Goal: Information Seeking & Learning: Check status

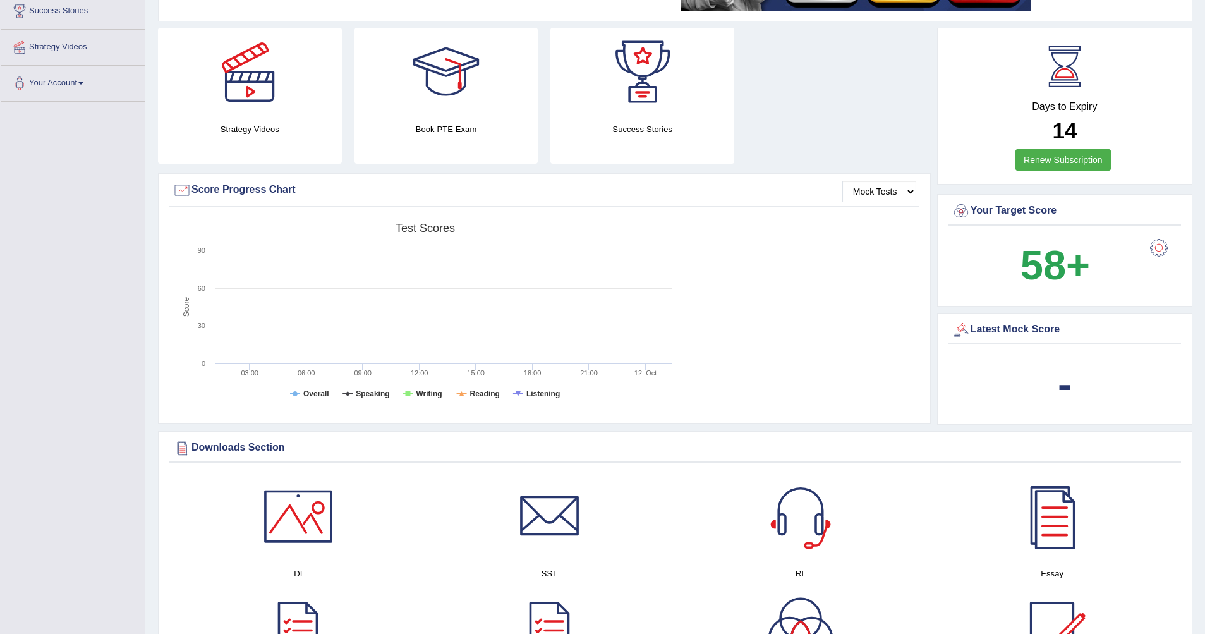
scroll to position [214, 0]
click at [1058, 370] on div "-" at bounding box center [1065, 383] width 226 height 61
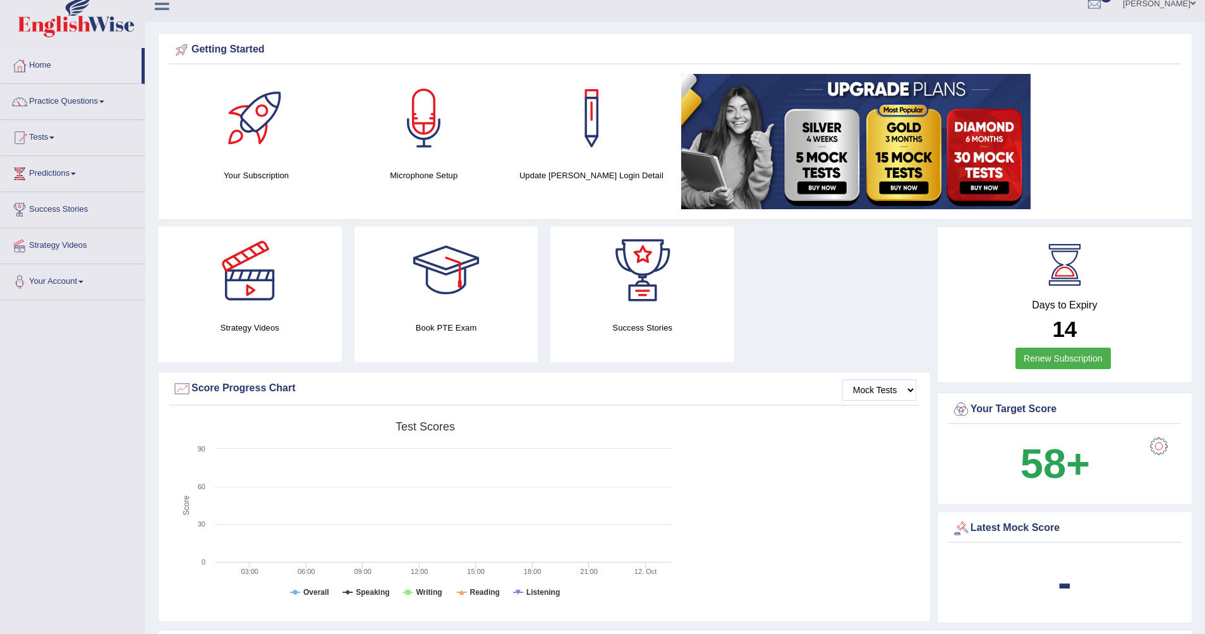
scroll to position [0, 0]
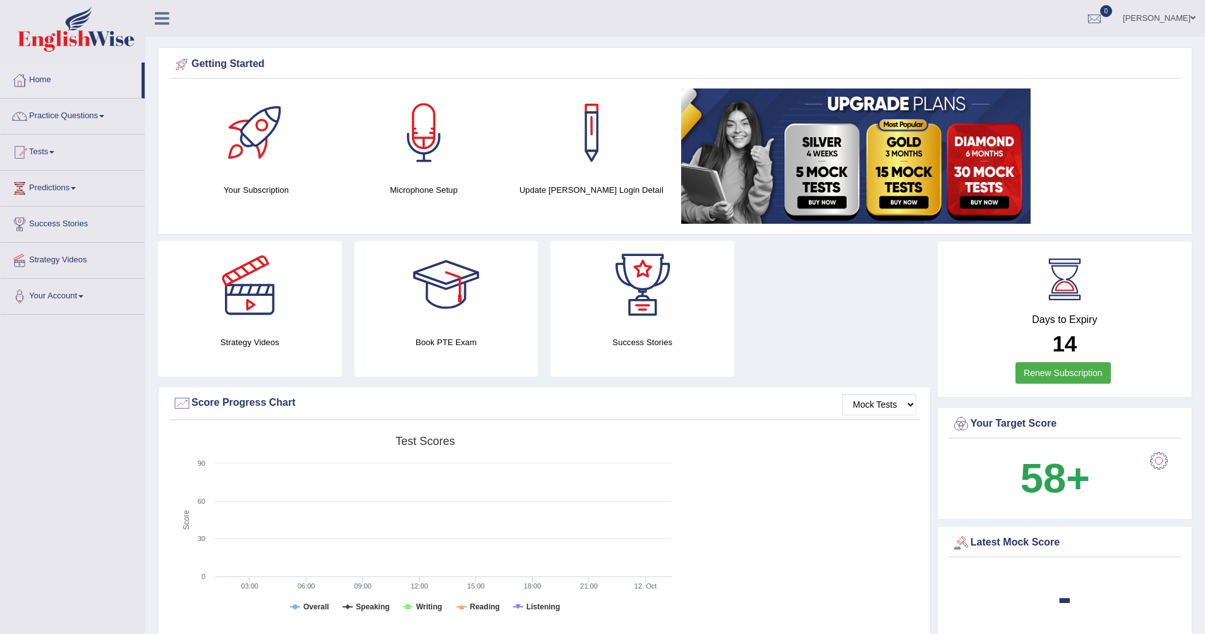
click at [63, 160] on link "Tests" at bounding box center [73, 151] width 144 height 32
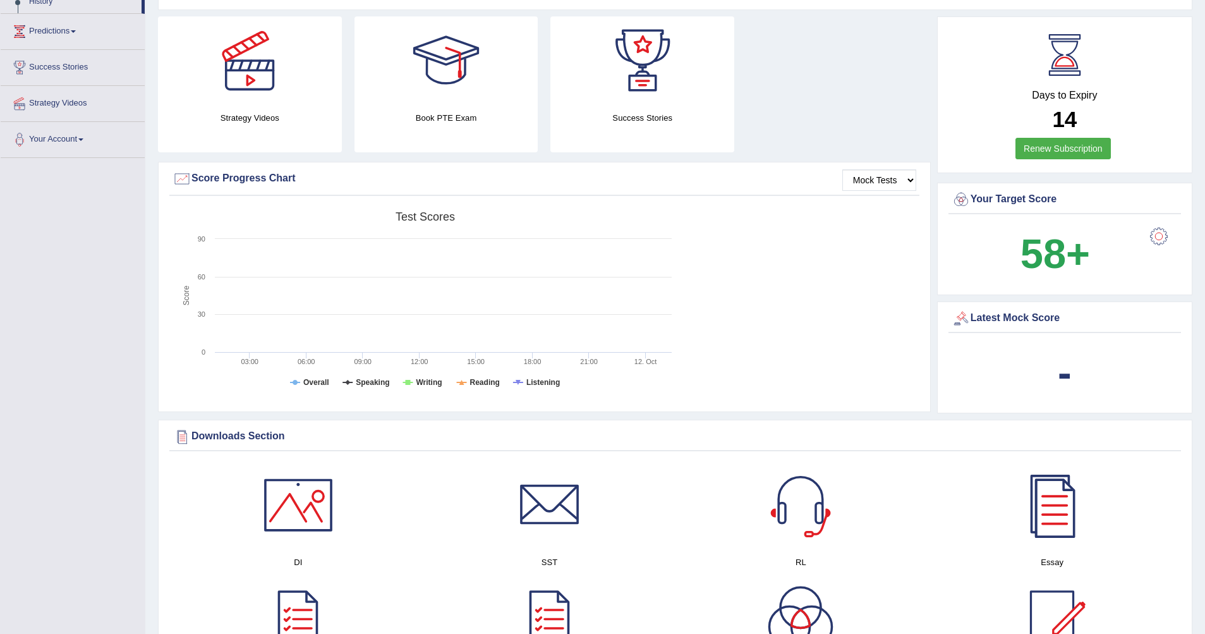
scroll to position [226, 0]
click at [904, 182] on select "Mock Tests" at bounding box center [880, 178] width 74 height 21
click at [1045, 352] on div "-" at bounding box center [1065, 371] width 226 height 61
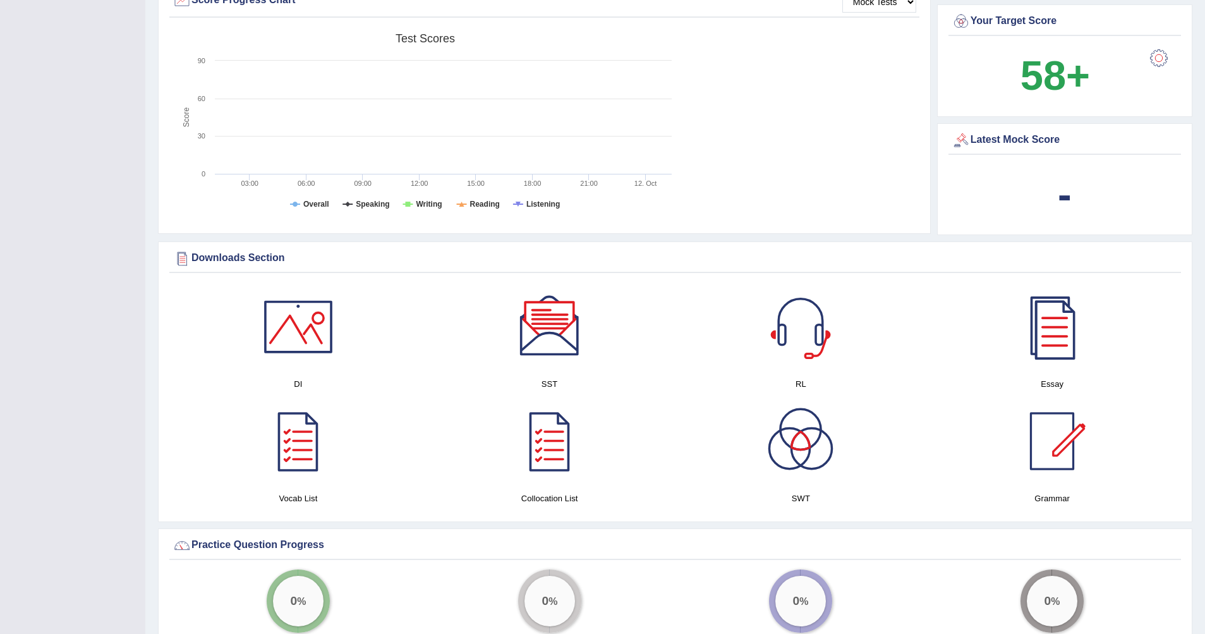
scroll to position [578, 0]
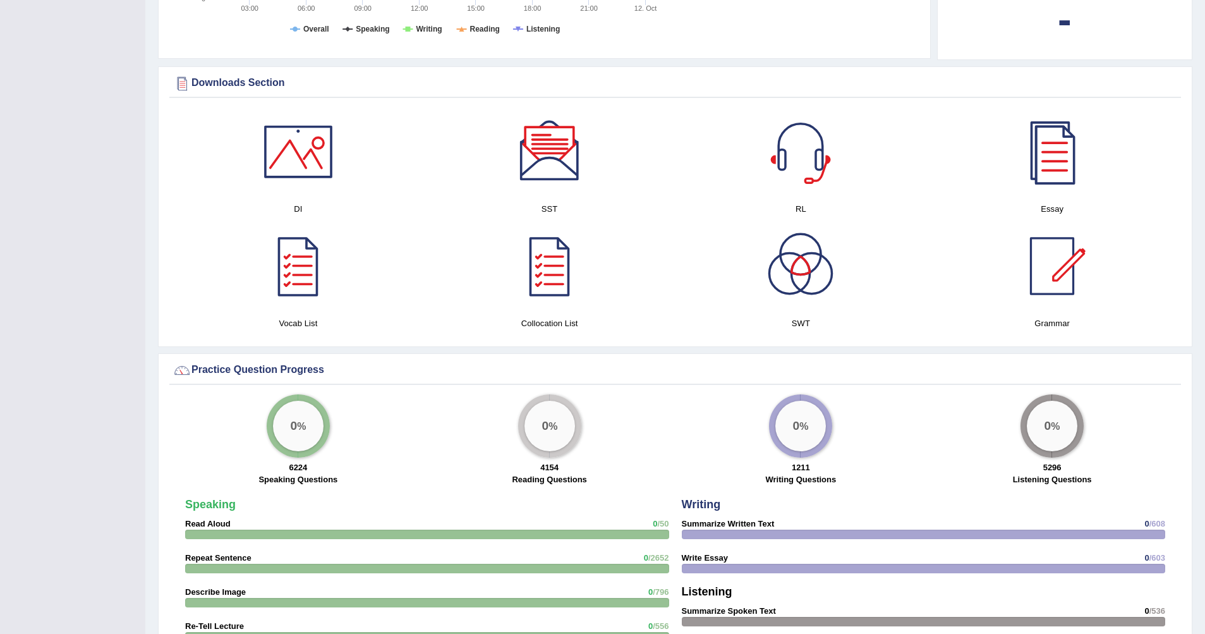
click at [296, 436] on div "0 %" at bounding box center [298, 426] width 51 height 51
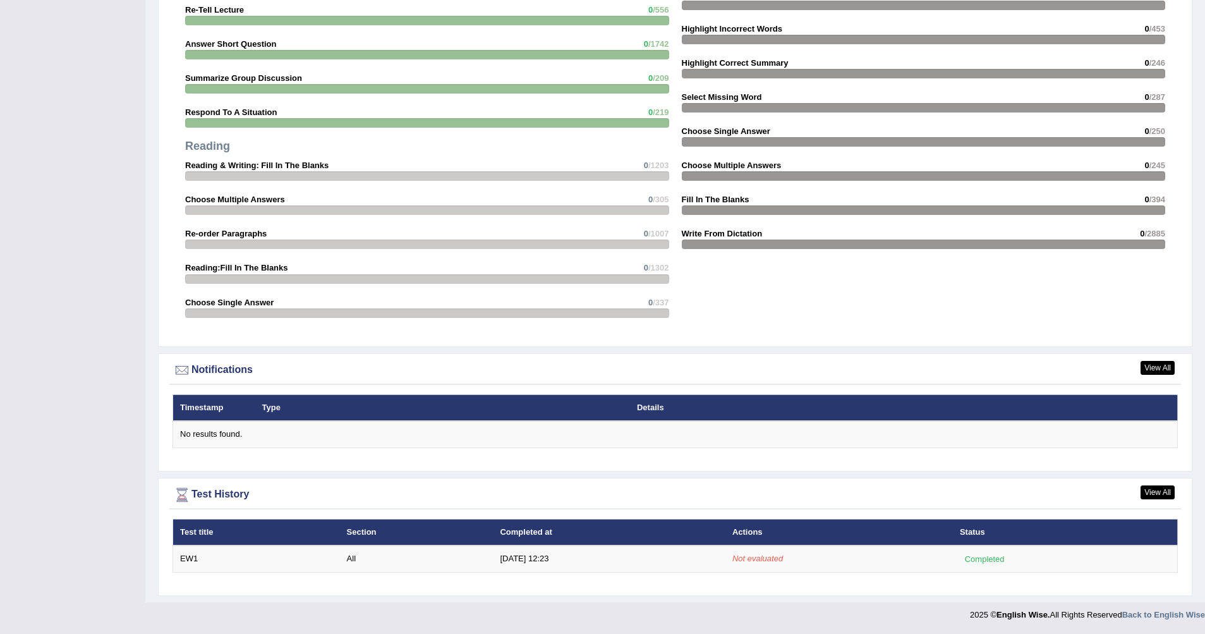
scroll to position [1194, 0]
click at [296, 436] on div "No results found." at bounding box center [675, 435] width 991 height 12
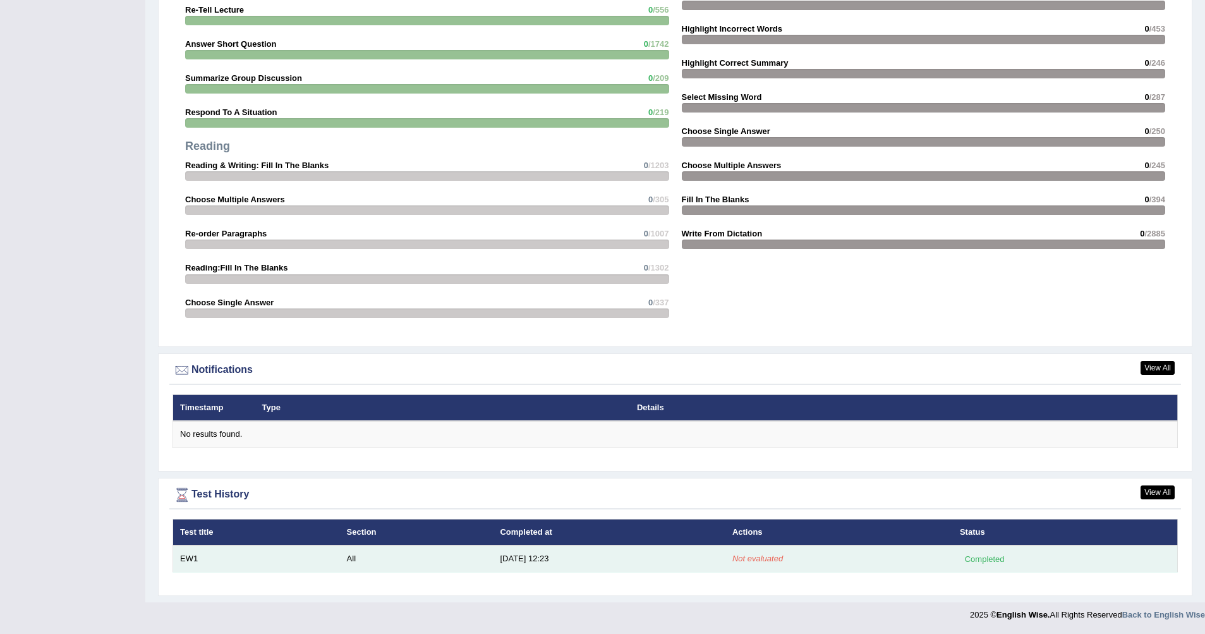
click at [769, 554] on em "Not evaluated" at bounding box center [758, 558] width 51 height 9
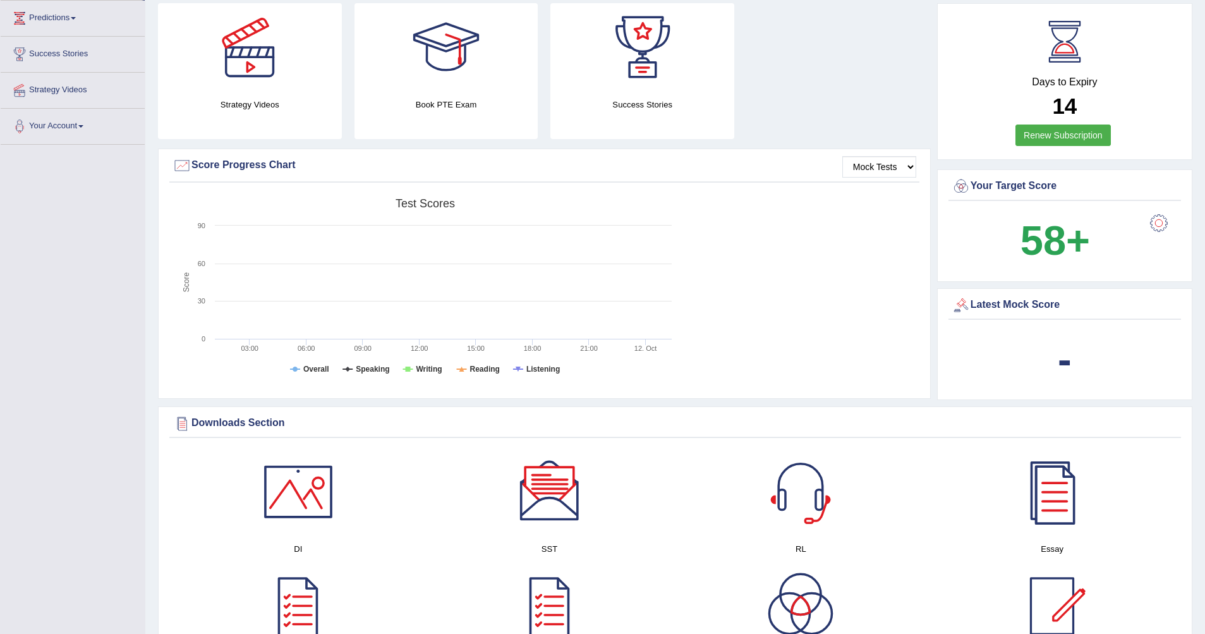
scroll to position [0, 0]
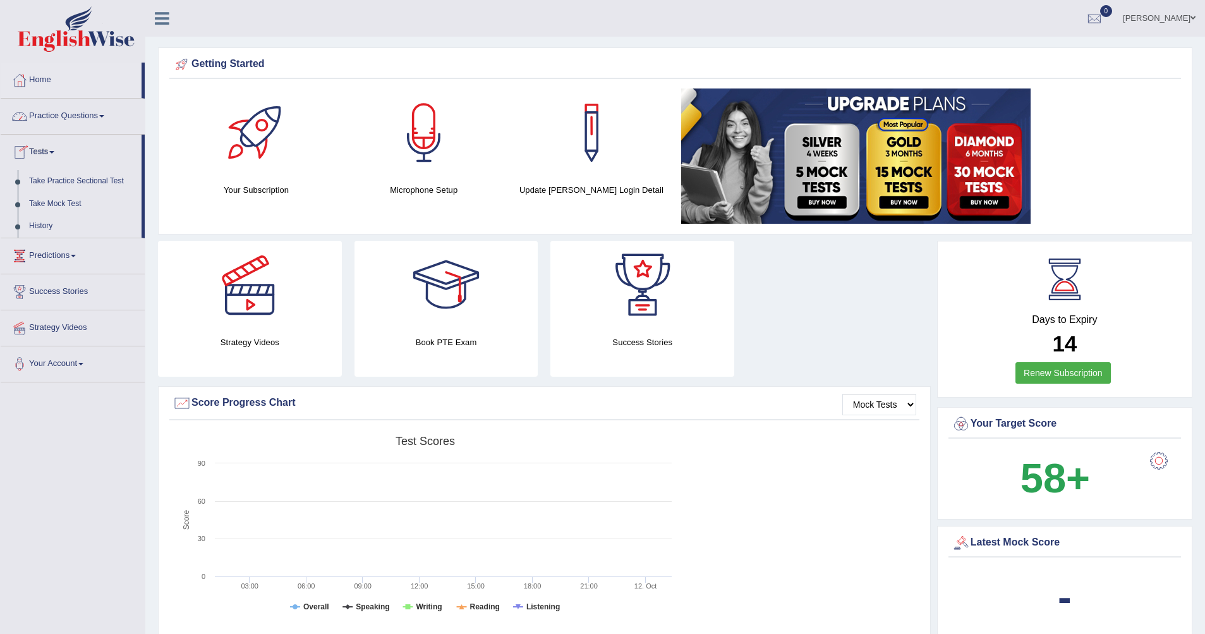
click at [93, 116] on link "Practice Questions" at bounding box center [73, 115] width 144 height 32
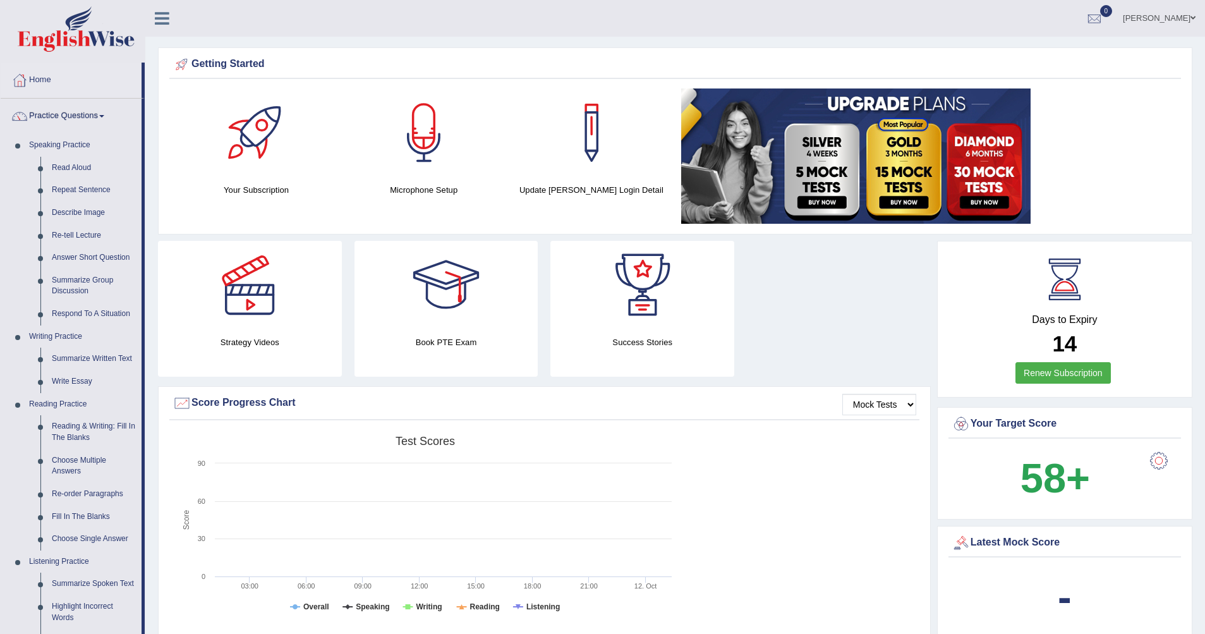
click at [93, 116] on link "Practice Questions" at bounding box center [71, 115] width 141 height 32
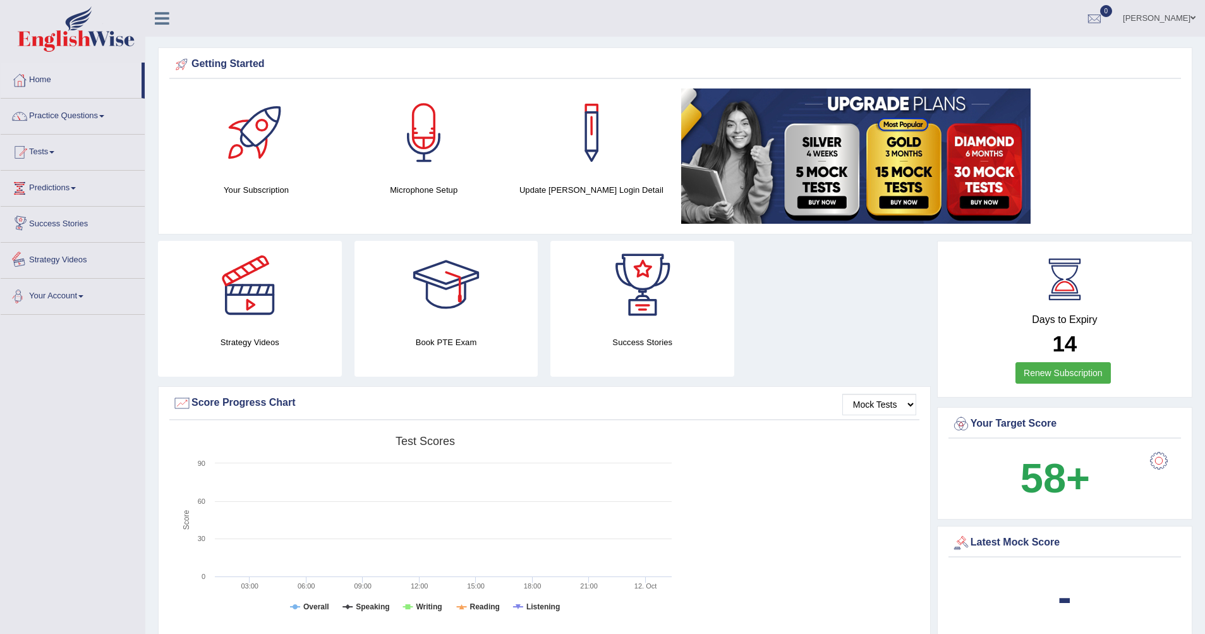
click at [83, 296] on span at bounding box center [80, 296] width 5 height 3
click at [82, 390] on link "Manage Subscription" at bounding box center [82, 393] width 118 height 23
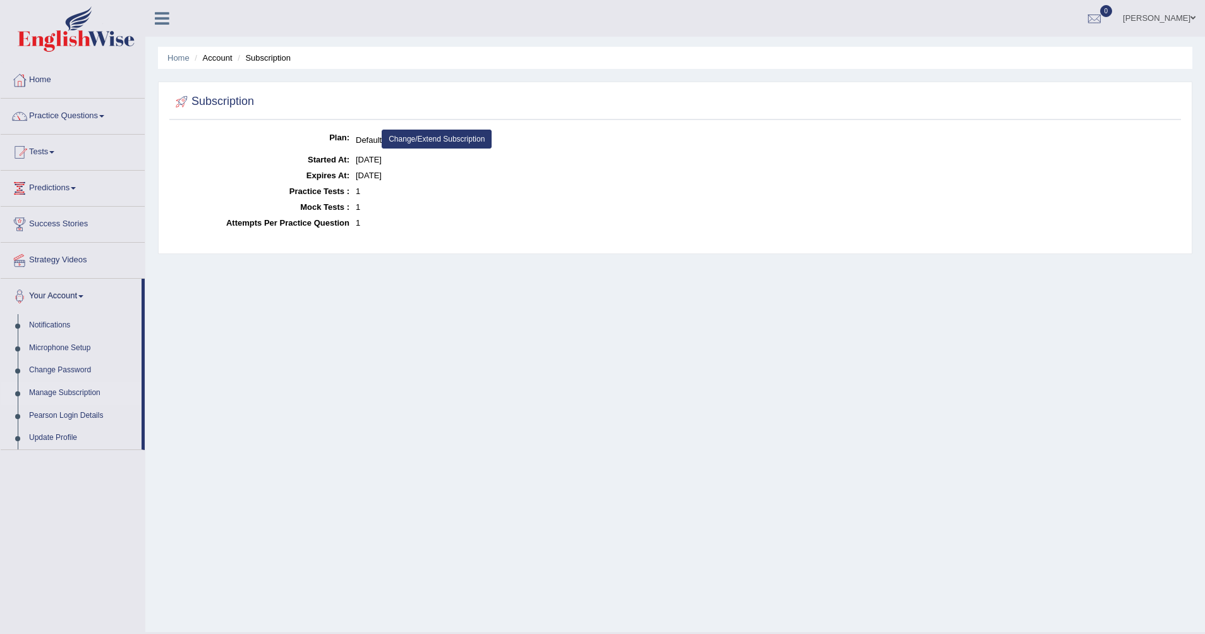
click at [458, 140] on link "Change/Extend Subscription" at bounding box center [437, 139] width 110 height 19
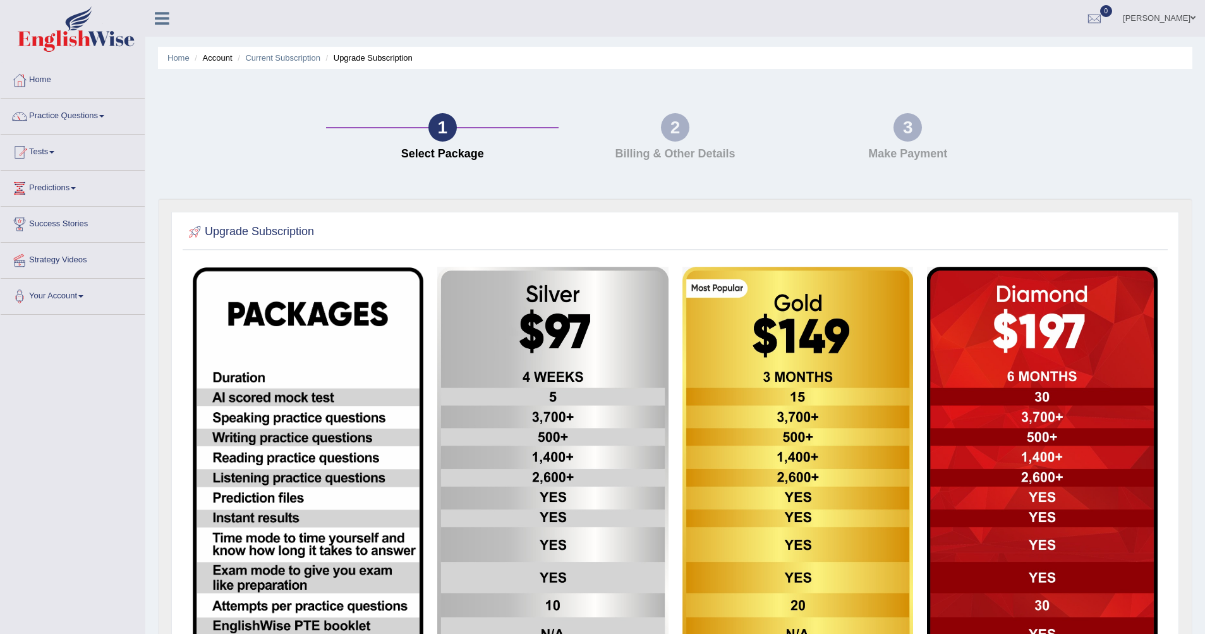
click at [676, 141] on div "2" at bounding box center [675, 127] width 28 height 28
click at [690, 131] on div "2 Billing & Other Details" at bounding box center [675, 140] width 233 height 54
click at [294, 58] on link "Current Subscription" at bounding box center [282, 57] width 75 height 9
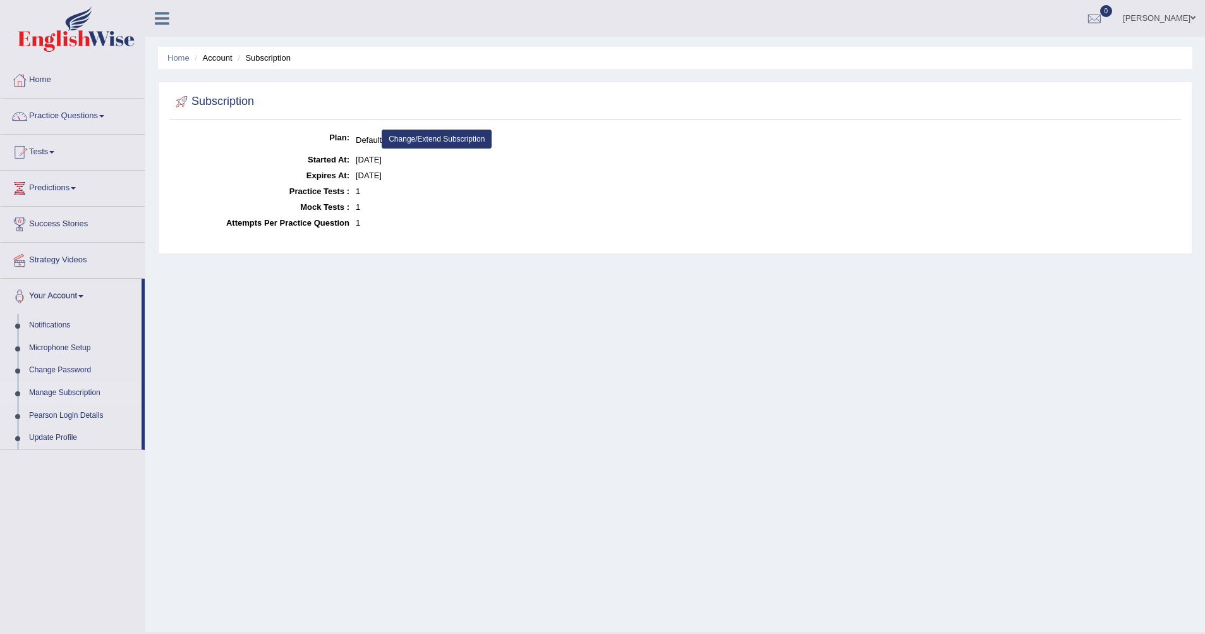
click at [1164, 15] on link "[PERSON_NAME]" at bounding box center [1160, 16] width 92 height 33
click at [79, 259] on link "Strategy Videos" at bounding box center [73, 259] width 144 height 32
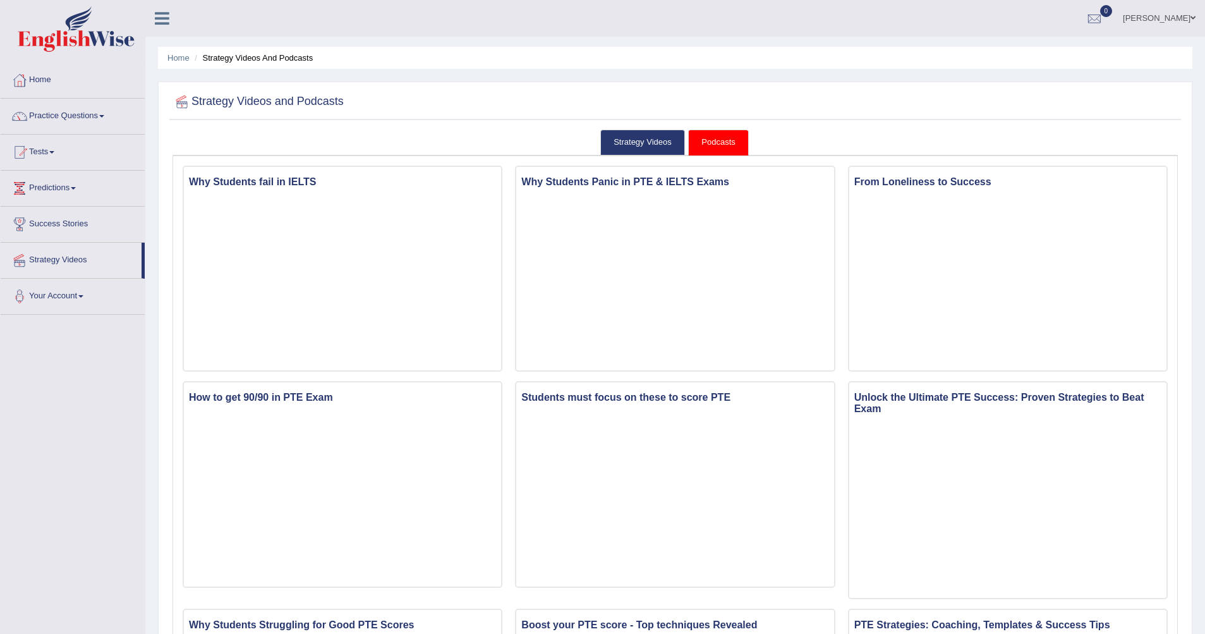
click at [64, 195] on link "Predictions" at bounding box center [73, 187] width 144 height 32
click at [37, 154] on link "Tests" at bounding box center [73, 151] width 144 height 32
click at [44, 223] on link "History" at bounding box center [82, 226] width 118 height 23
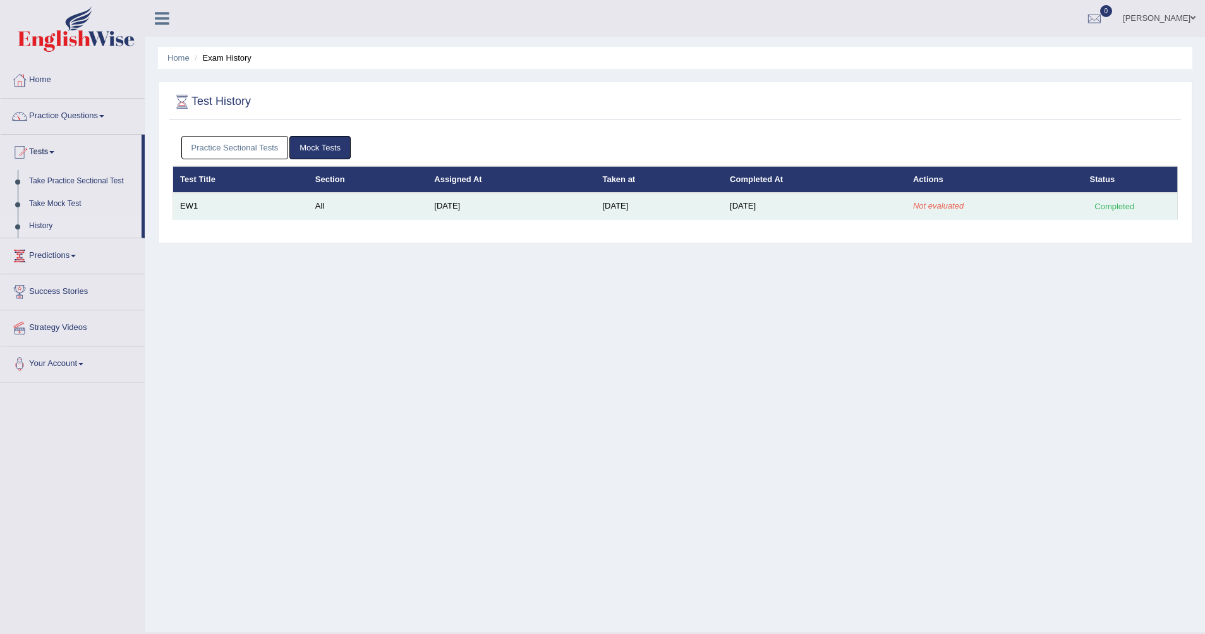
click at [963, 207] on em "Not evaluated" at bounding box center [938, 205] width 51 height 9
click at [781, 204] on td "Oct 12, 2025" at bounding box center [814, 206] width 183 height 27
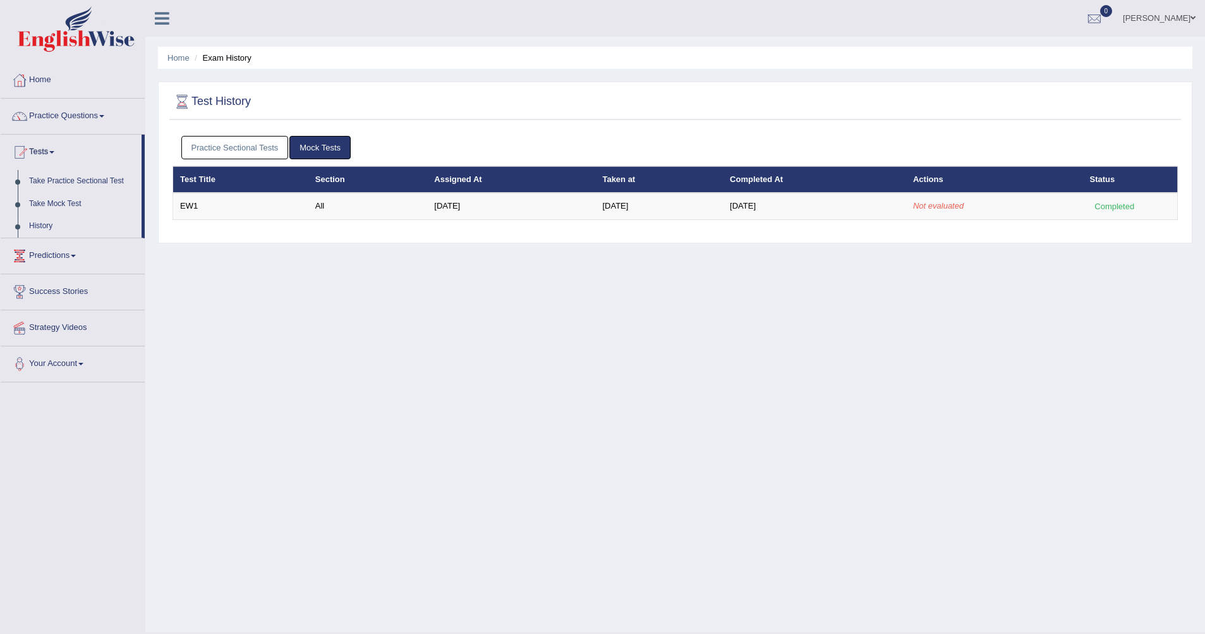
click at [266, 143] on link "Practice Sectional Tests" at bounding box center [234, 147] width 107 height 23
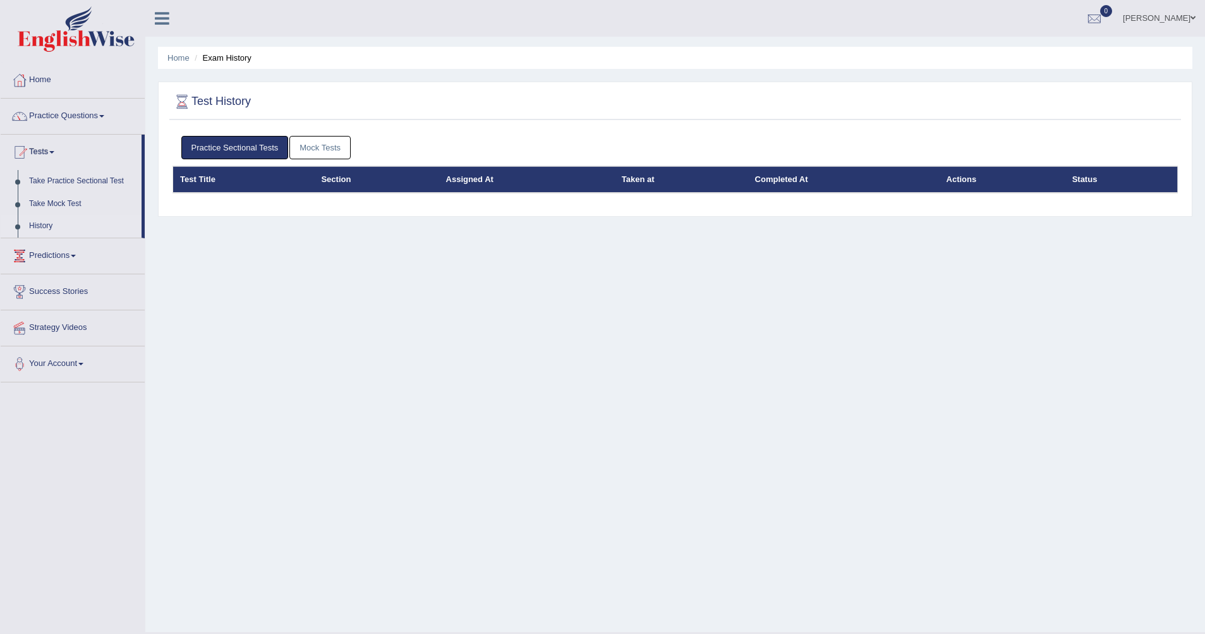
click at [266, 143] on link "Practice Sectional Tests" at bounding box center [234, 147] width 107 height 23
click at [339, 145] on link "Mock Tests" at bounding box center [320, 147] width 61 height 23
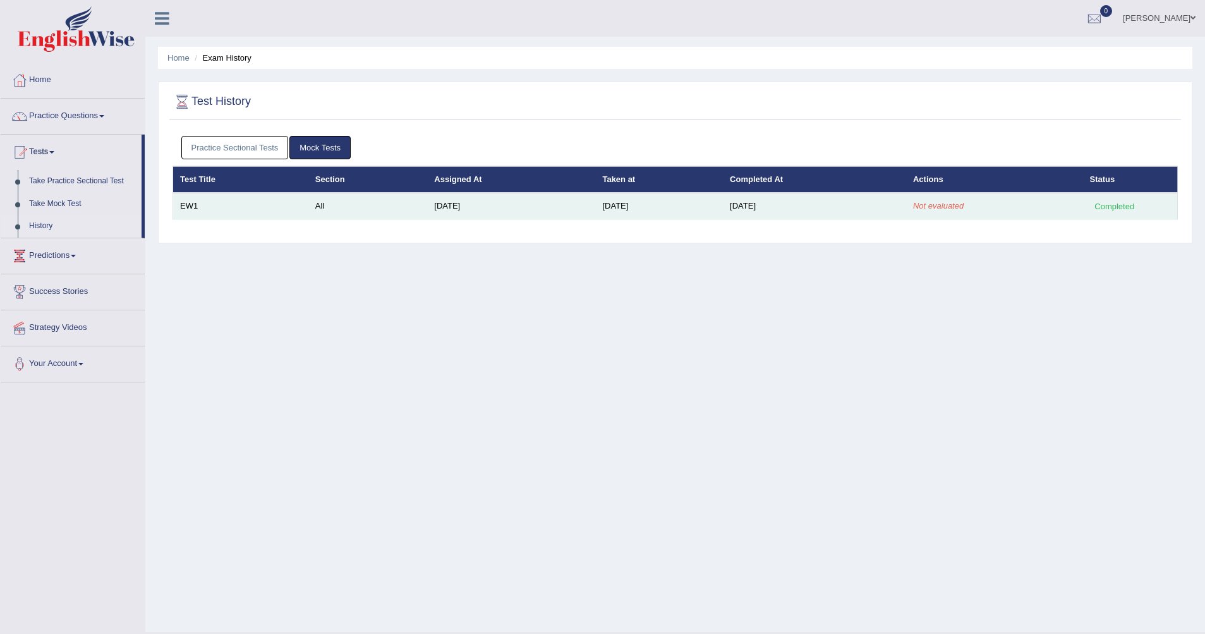
click at [312, 205] on td "All" at bounding box center [367, 206] width 119 height 27
click at [962, 204] on em "Not evaluated" at bounding box center [938, 205] width 51 height 9
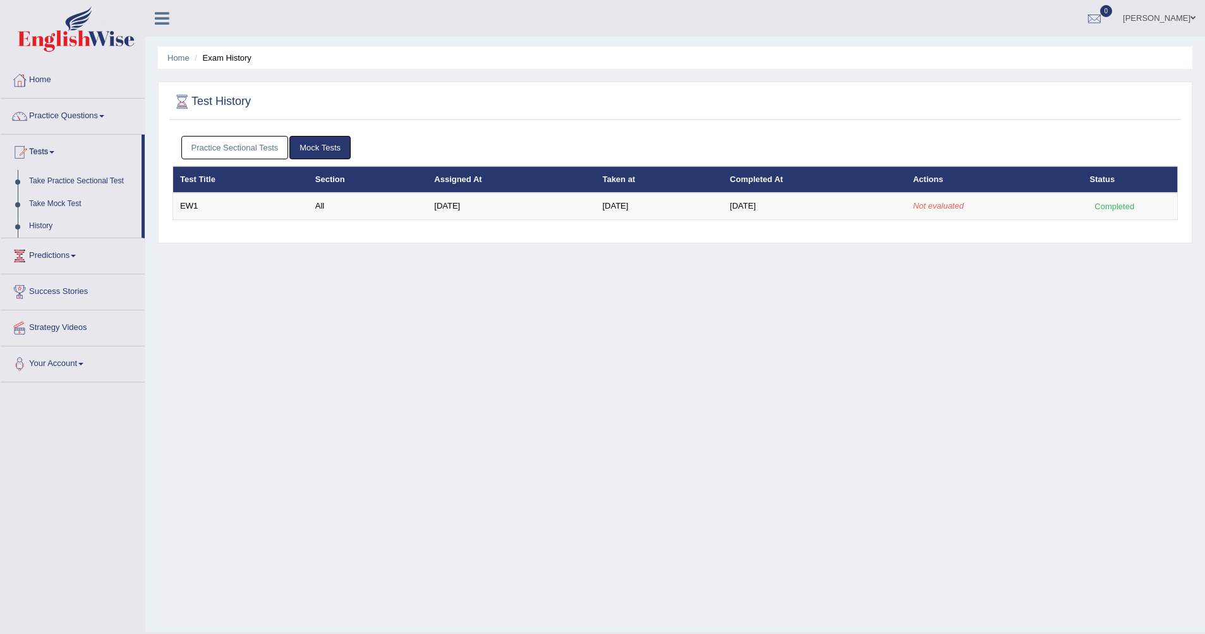
drag, startPoint x: 962, startPoint y: 204, endPoint x: 1056, endPoint y: 300, distance: 134.5
click at [1056, 300] on div "Home Exam History Test History Practice Sectional Tests Mock Tests Test Title S…" at bounding box center [675, 316] width 1060 height 632
click at [37, 70] on link "Home" at bounding box center [73, 79] width 144 height 32
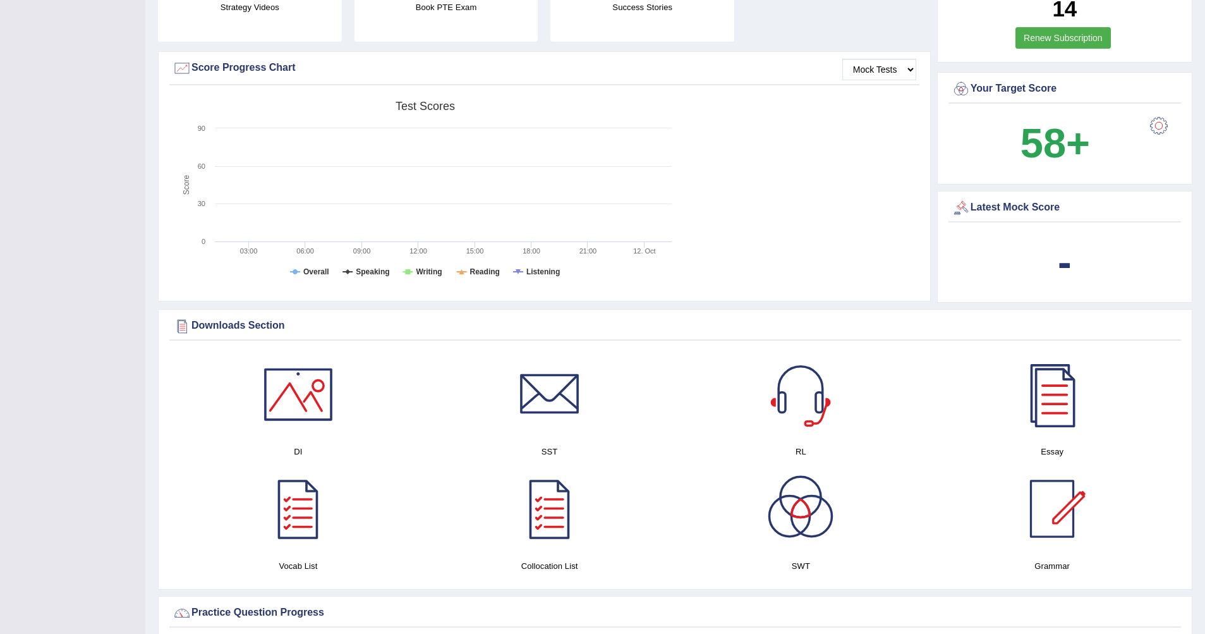
scroll to position [233, 0]
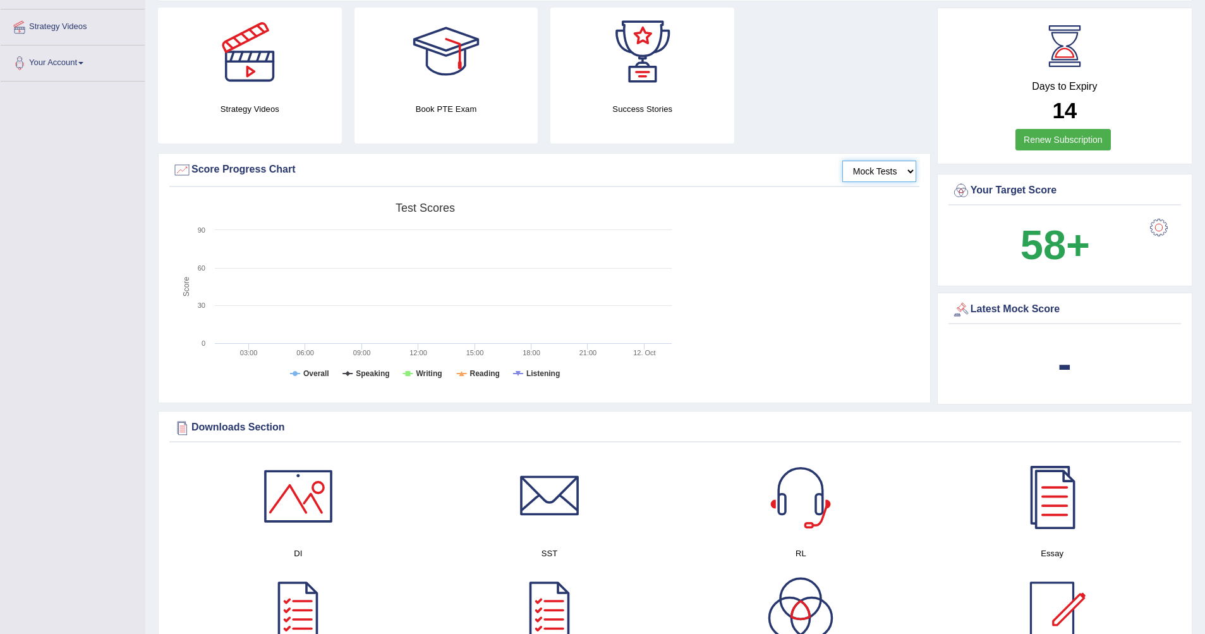
click at [906, 168] on select "Mock Tests" at bounding box center [880, 171] width 74 height 21
click at [515, 338] on rect at bounding box center [426, 295] width 506 height 196
click at [321, 372] on tspan "Overall" at bounding box center [316, 373] width 26 height 9
click at [375, 373] on tspan "Speaking" at bounding box center [373, 373] width 34 height 9
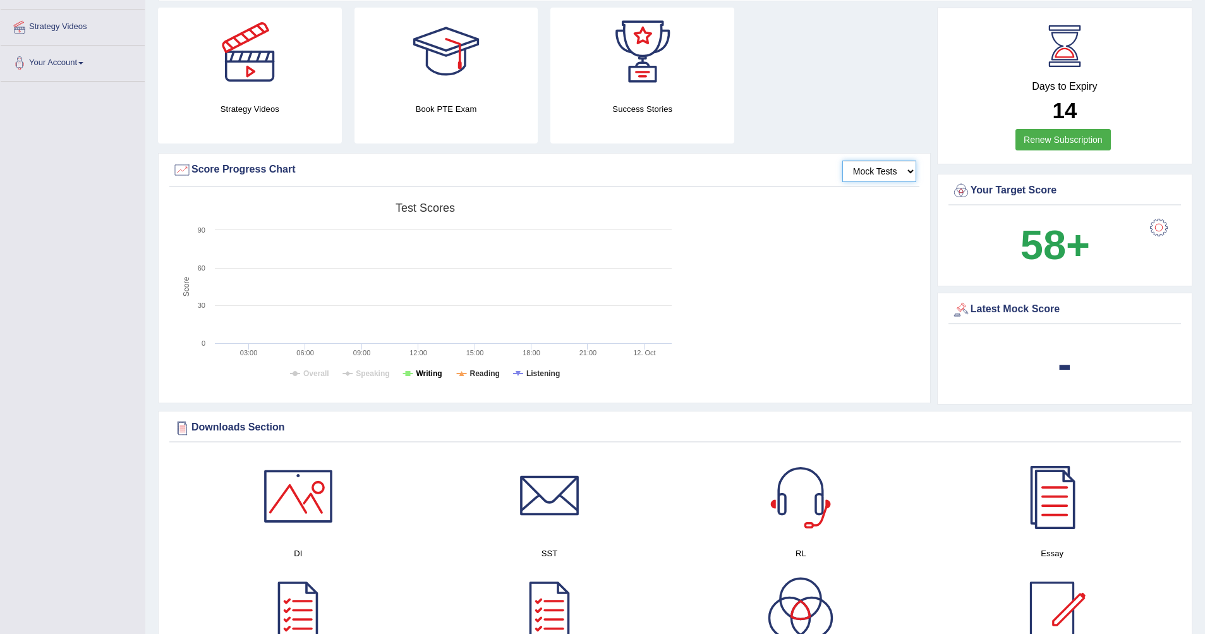
click at [428, 370] on tspan "Writing" at bounding box center [429, 373] width 26 height 9
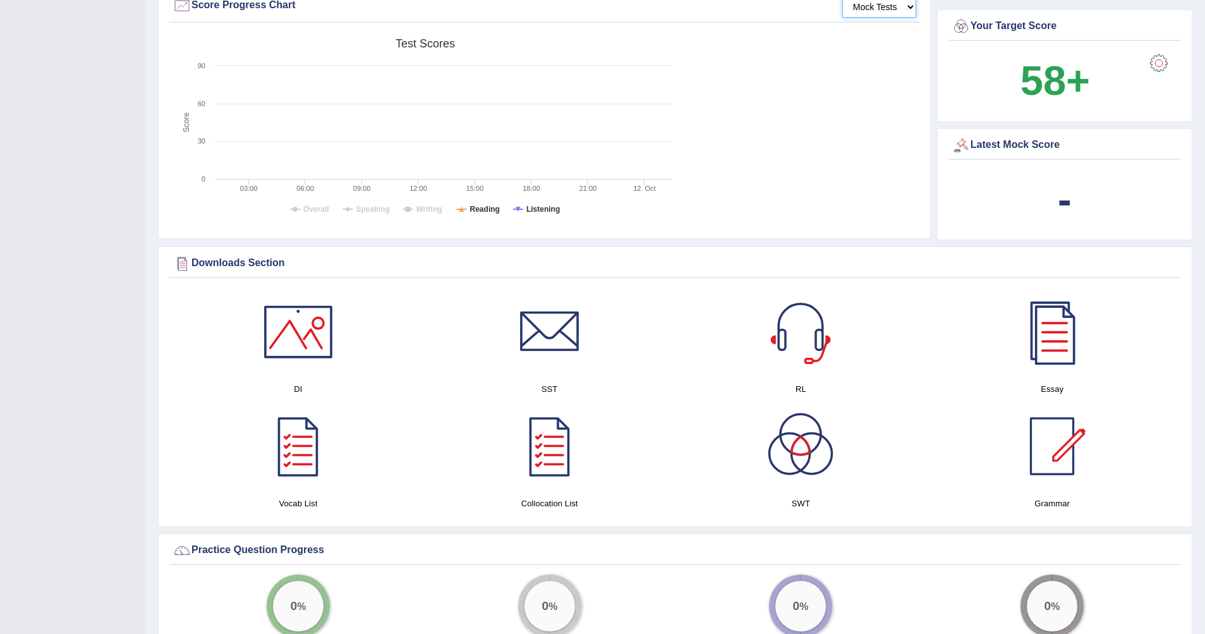
scroll to position [399, 0]
click at [305, 321] on div at bounding box center [298, 330] width 88 height 88
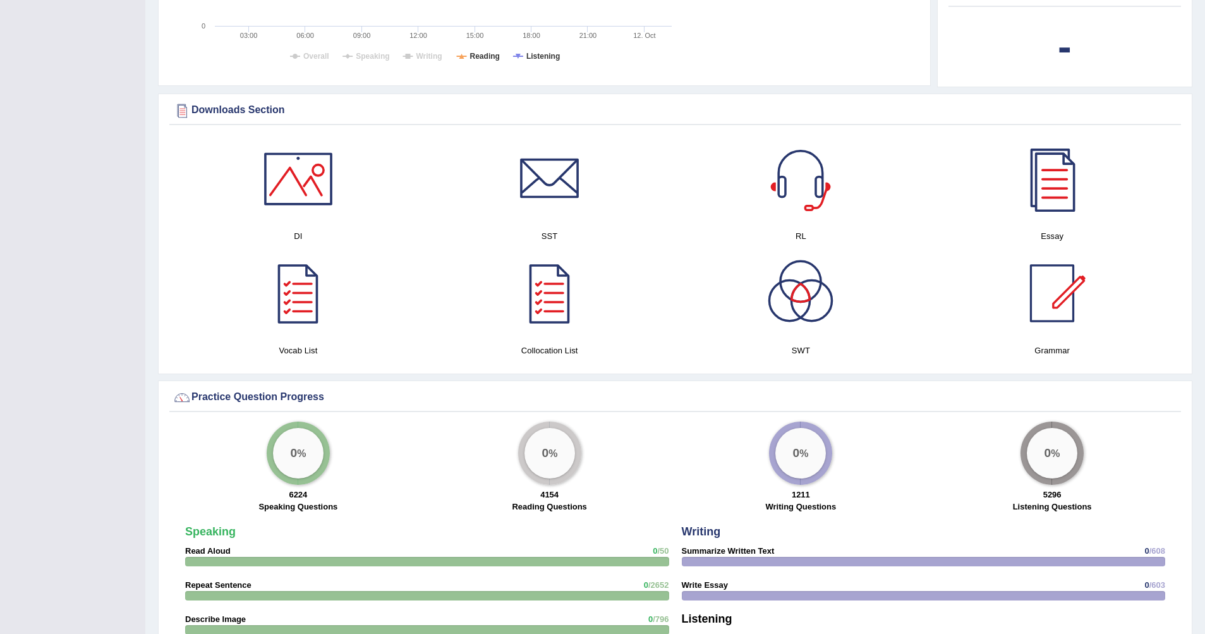
scroll to position [571, 0]
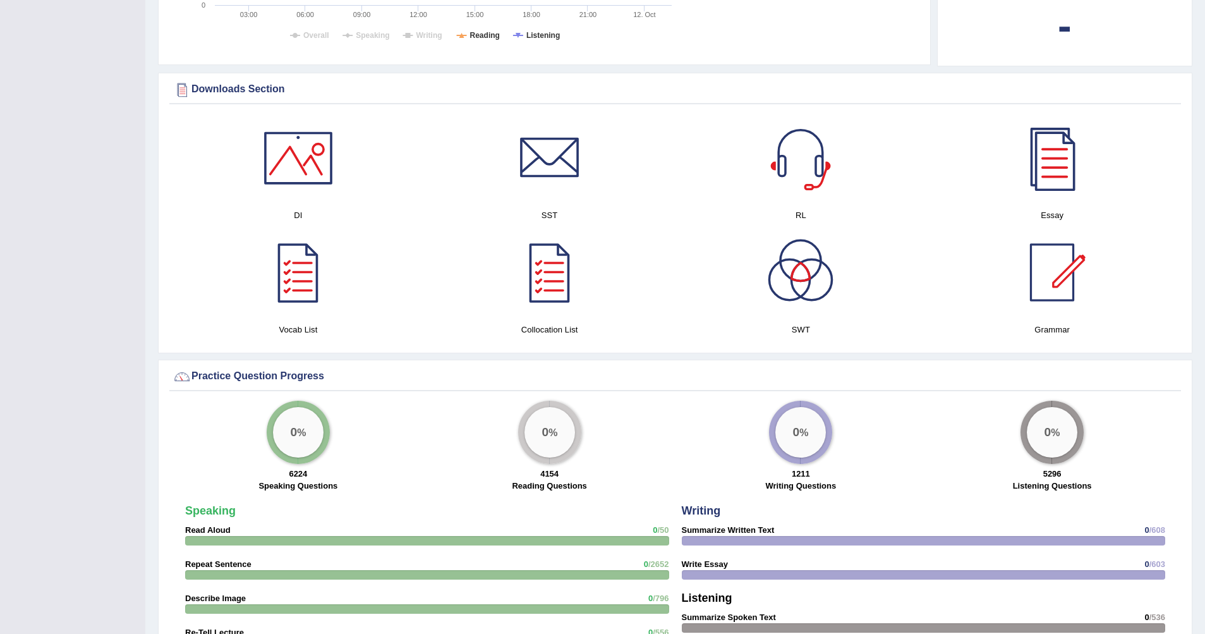
click at [296, 419] on div "0 %" at bounding box center [298, 432] width 51 height 51
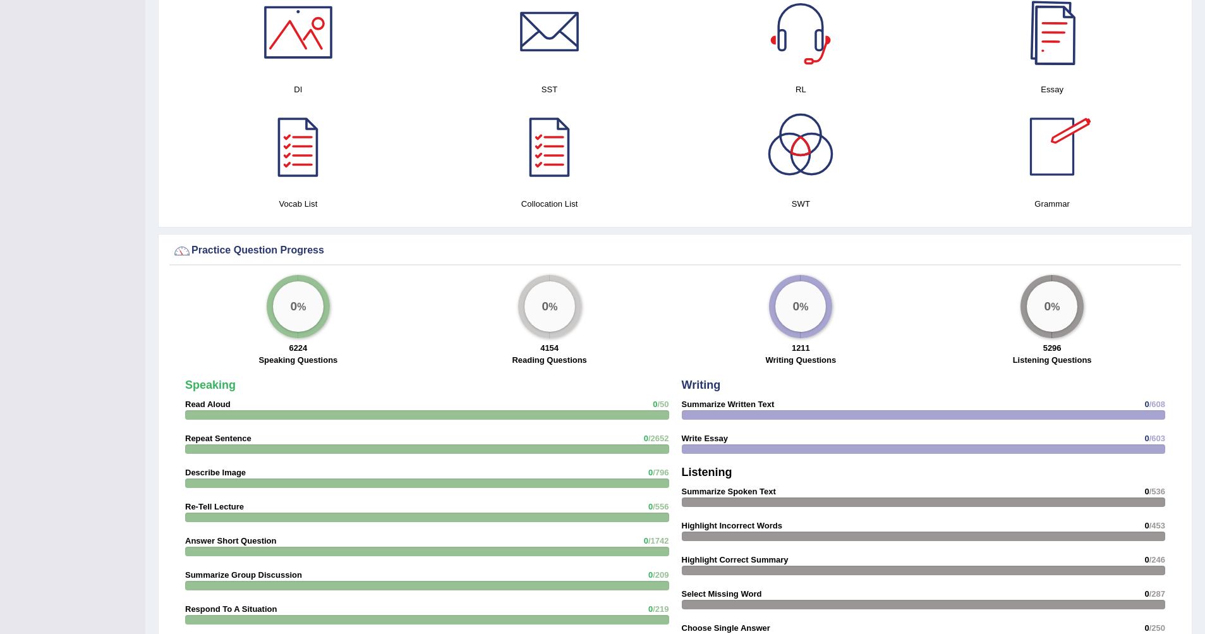
click at [1059, 32] on div at bounding box center [1052, 32] width 88 height 88
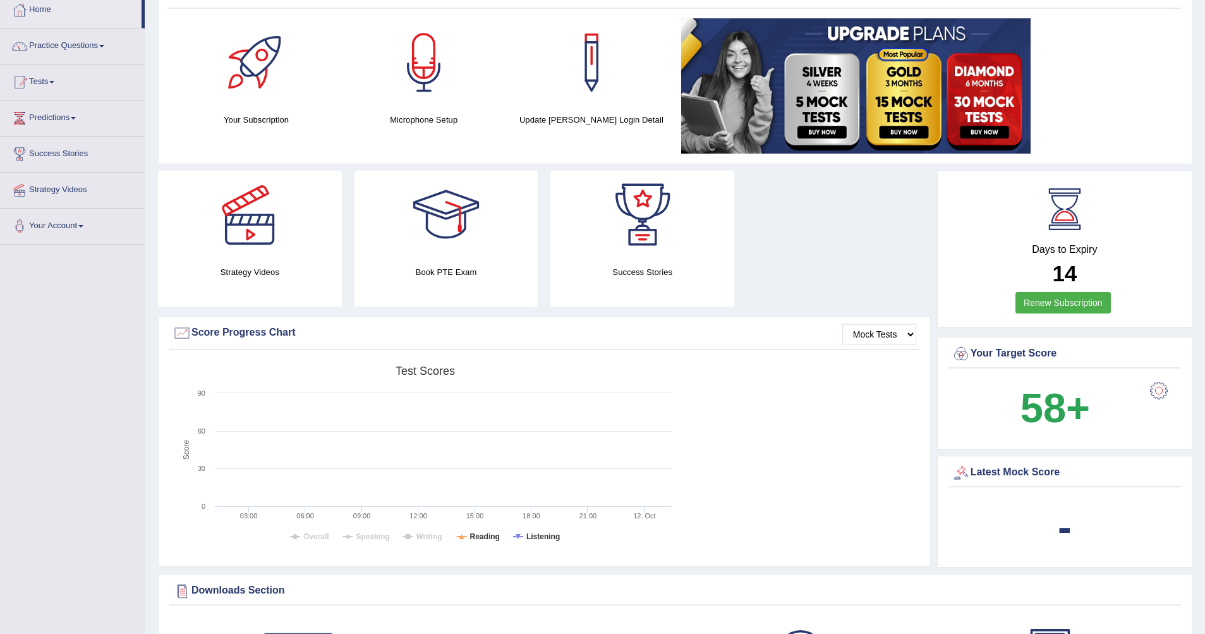
scroll to position [149, 0]
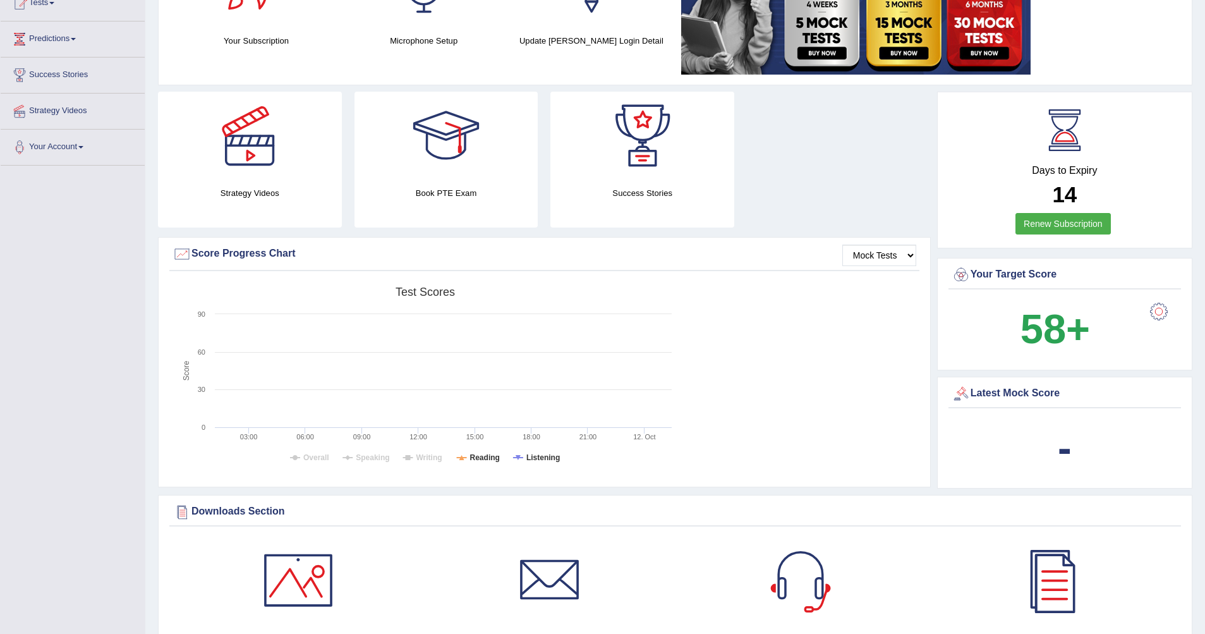
click at [1068, 320] on b "58+" at bounding box center [1056, 329] width 70 height 46
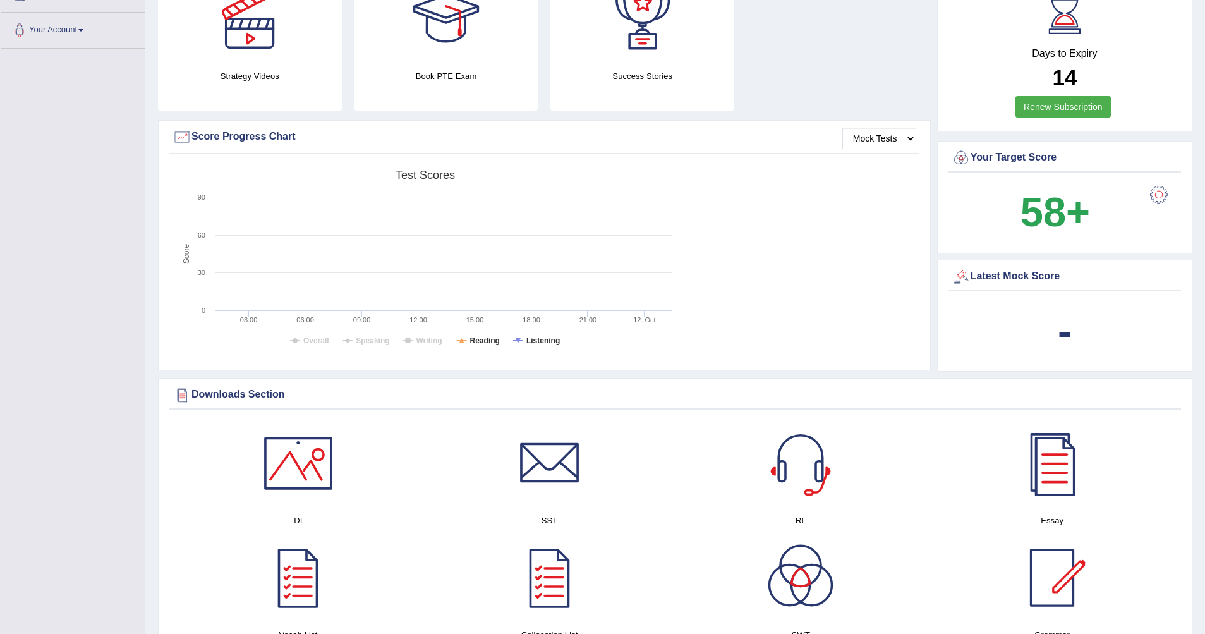
scroll to position [267, 0]
click at [1066, 331] on b "-" at bounding box center [1065, 330] width 14 height 46
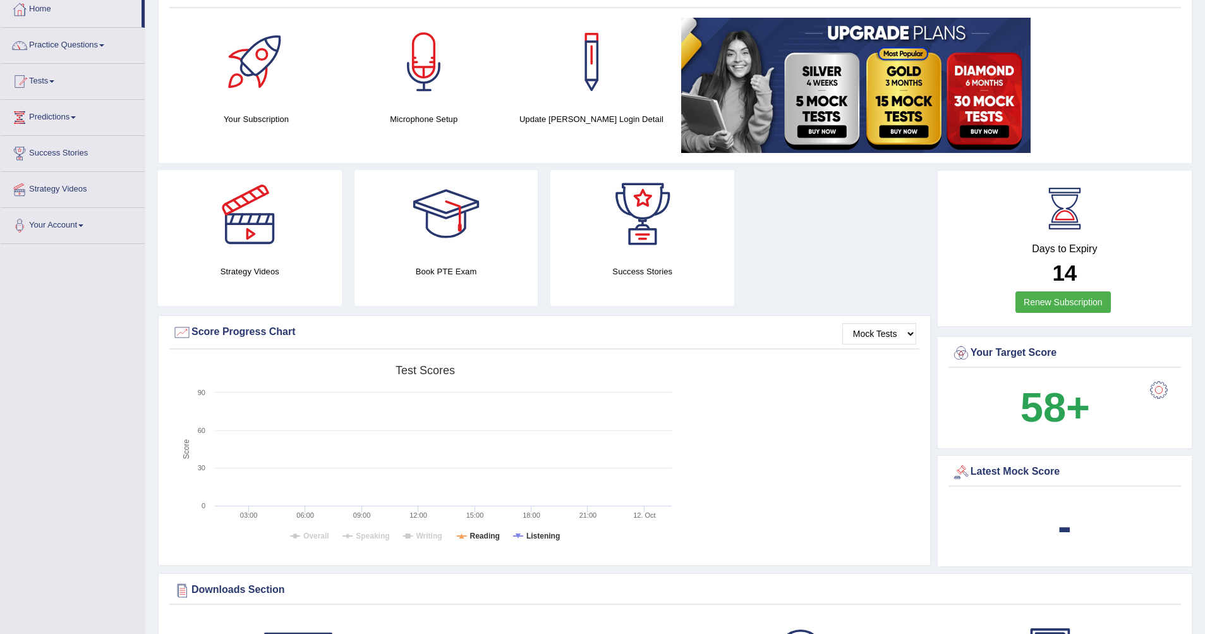
scroll to position [0, 0]
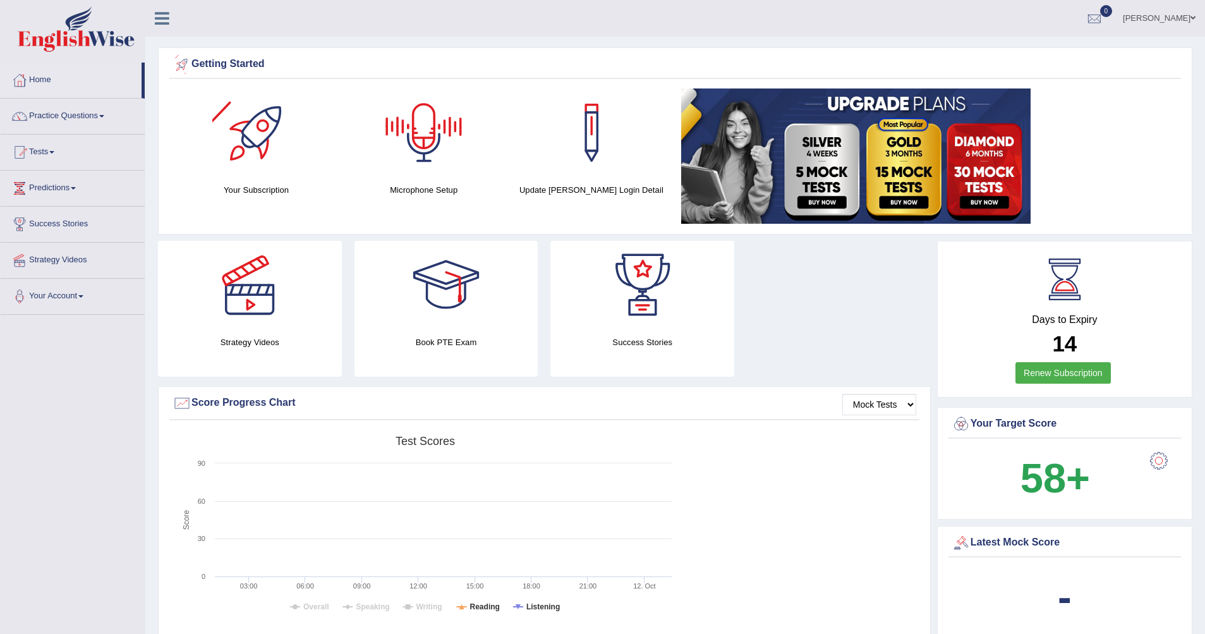
click at [161, 20] on icon at bounding box center [162, 18] width 15 height 16
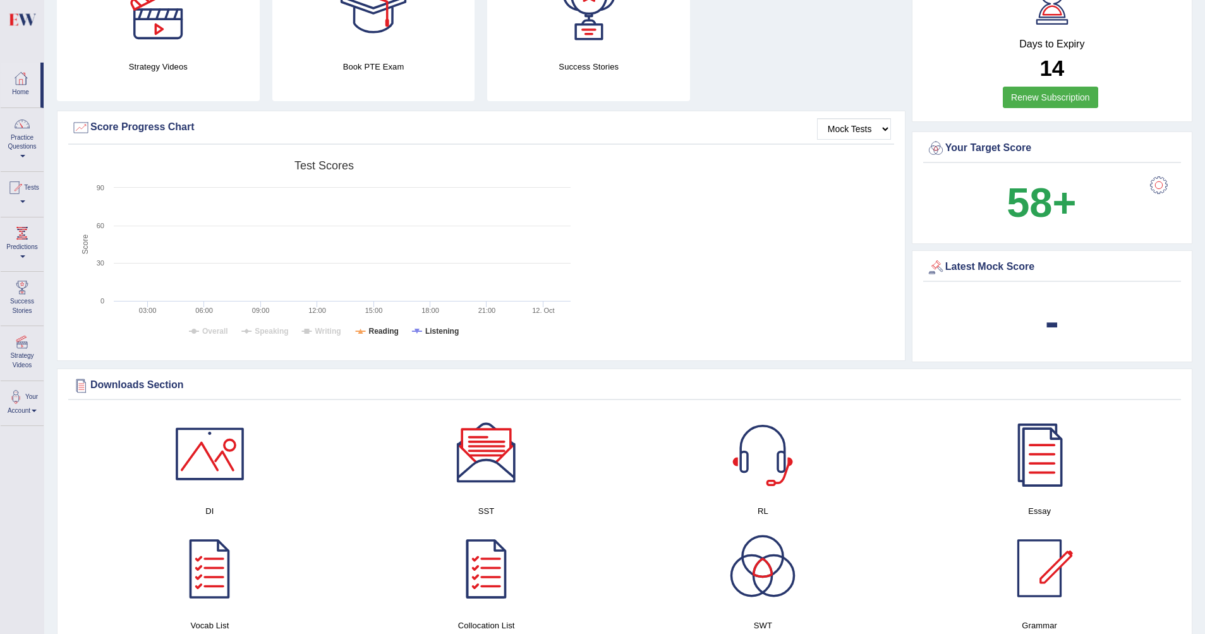
scroll to position [276, 0]
click at [1054, 327] on b "-" at bounding box center [1052, 321] width 14 height 46
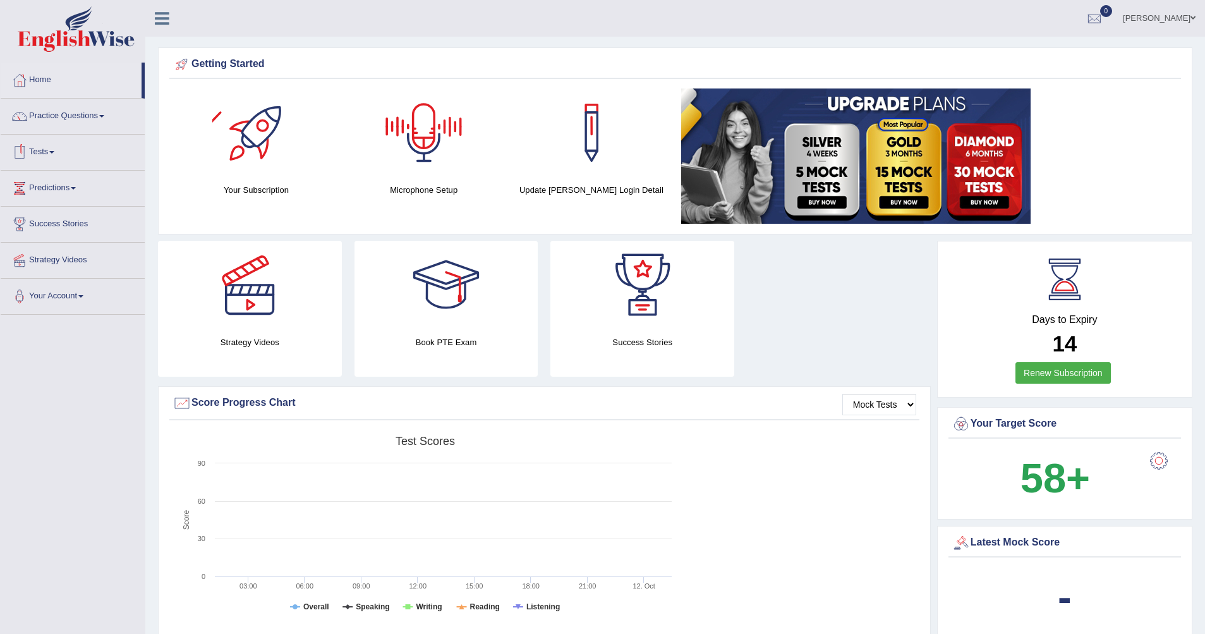
click at [54, 149] on link "Tests" at bounding box center [73, 151] width 144 height 32
click at [65, 200] on link "Take Mock Test" at bounding box center [82, 204] width 118 height 23
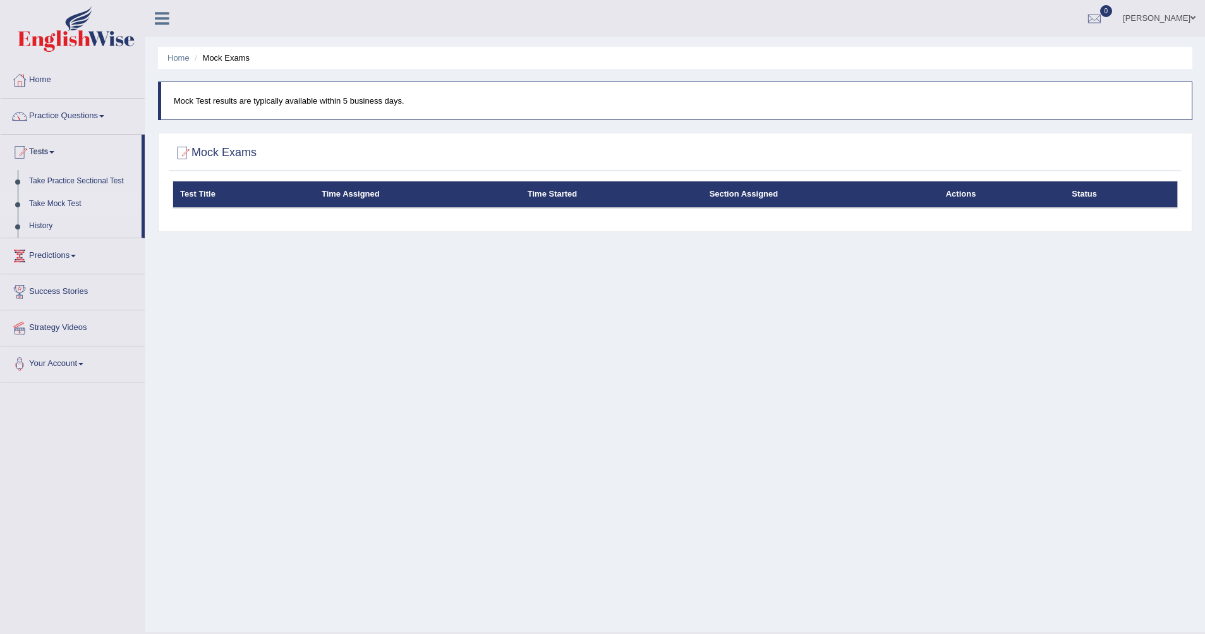
click at [301, 94] on blockquote "Mock Test results are typically available within 5 business days." at bounding box center [675, 101] width 1035 height 39
click at [235, 101] on p "Mock Test results are typically available within 5 business days." at bounding box center [677, 101] width 1006 height 12
click at [368, 103] on p "Mock Test results are typically available within 5 business days." at bounding box center [677, 101] width 1006 height 12
click at [245, 152] on h2 "Mock Exams" at bounding box center [215, 152] width 84 height 19
click at [375, 213] on div "Test Title Time Assigned Time Started Section Assigned Actions Status" at bounding box center [675, 203] width 1012 height 44
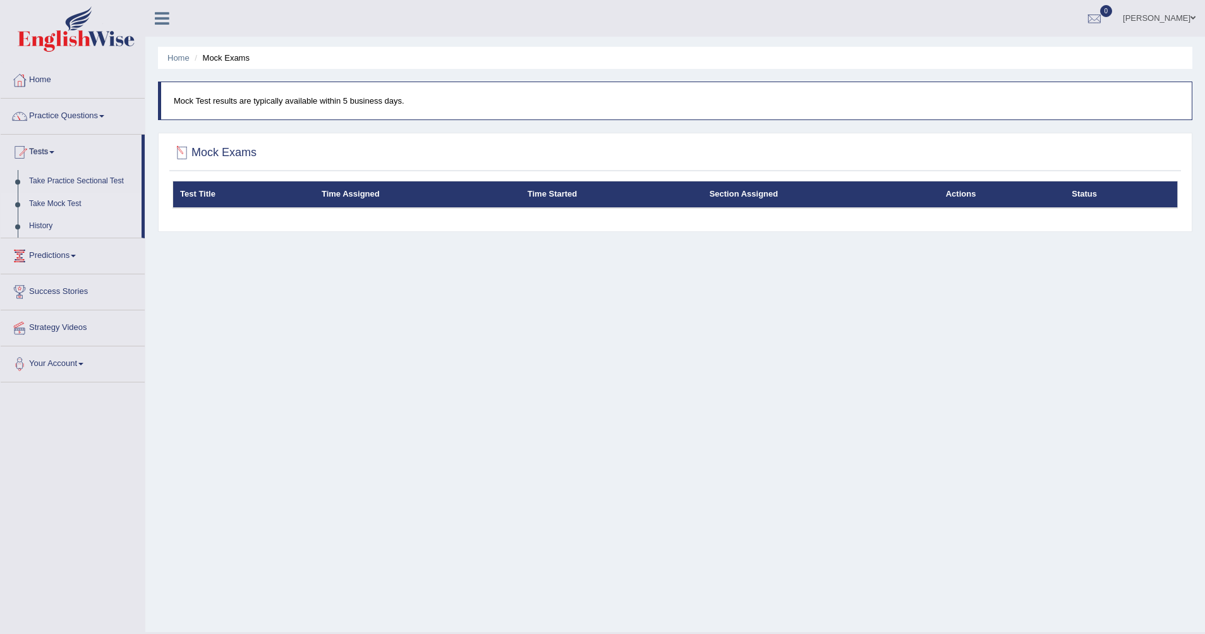
click at [47, 226] on link "History" at bounding box center [82, 226] width 118 height 23
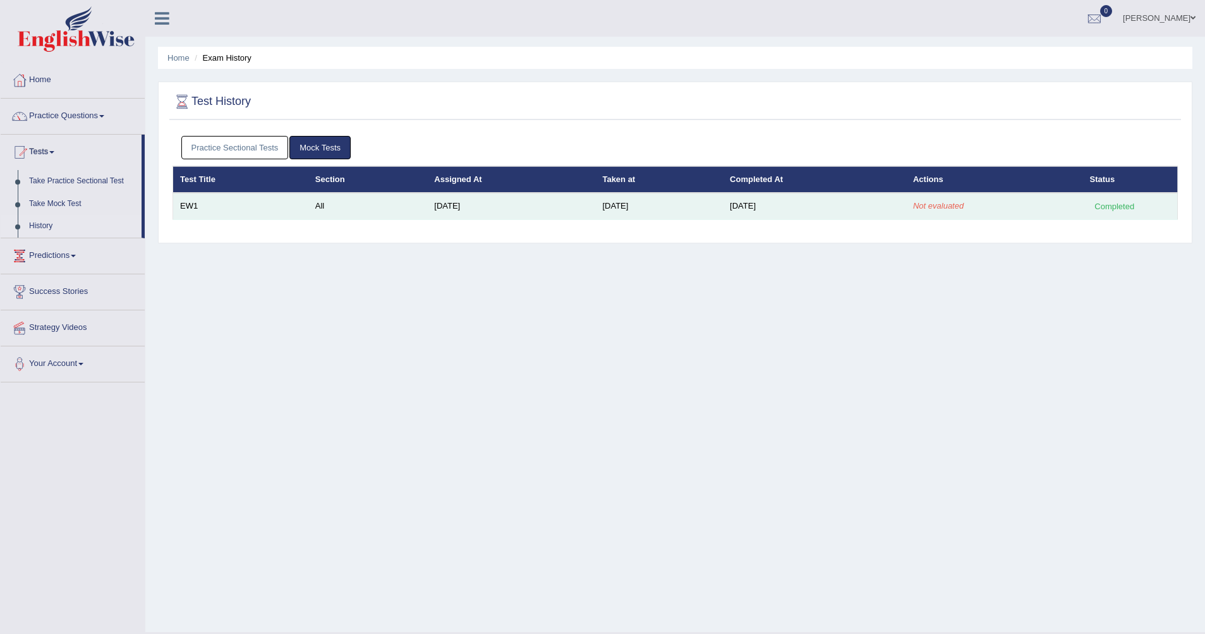
click at [1124, 200] on div "Completed" at bounding box center [1114, 206] width 49 height 13
click at [954, 209] on em "Not evaluated" at bounding box center [938, 205] width 51 height 9
click at [777, 205] on td "[DATE]" at bounding box center [814, 206] width 183 height 27
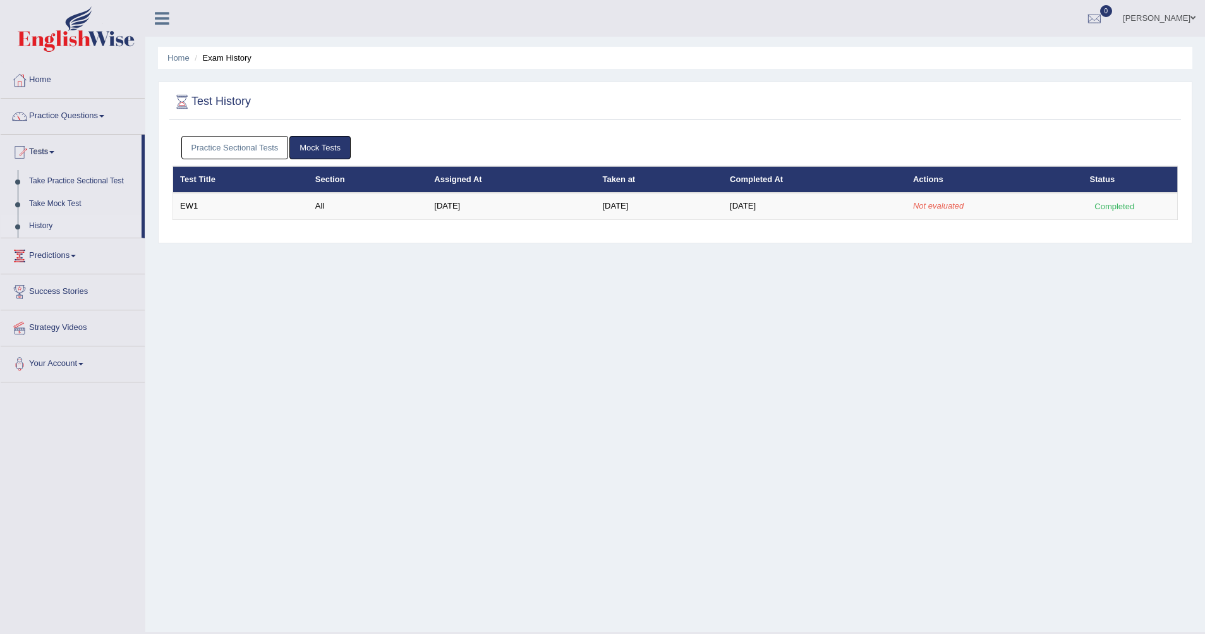
click at [335, 149] on link "Mock Tests" at bounding box center [320, 147] width 61 height 23
click at [80, 259] on link "Predictions" at bounding box center [73, 254] width 144 height 32
click at [63, 213] on link "Latest Predictions" at bounding box center [82, 217] width 118 height 23
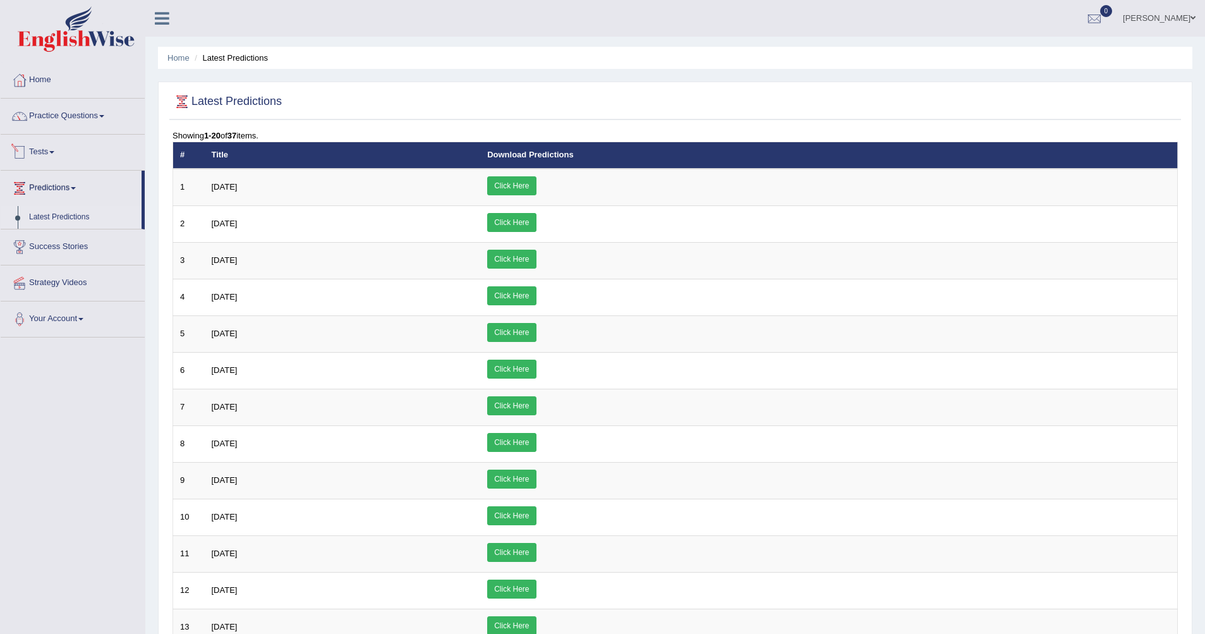
click at [50, 143] on link "Tests" at bounding box center [73, 151] width 144 height 32
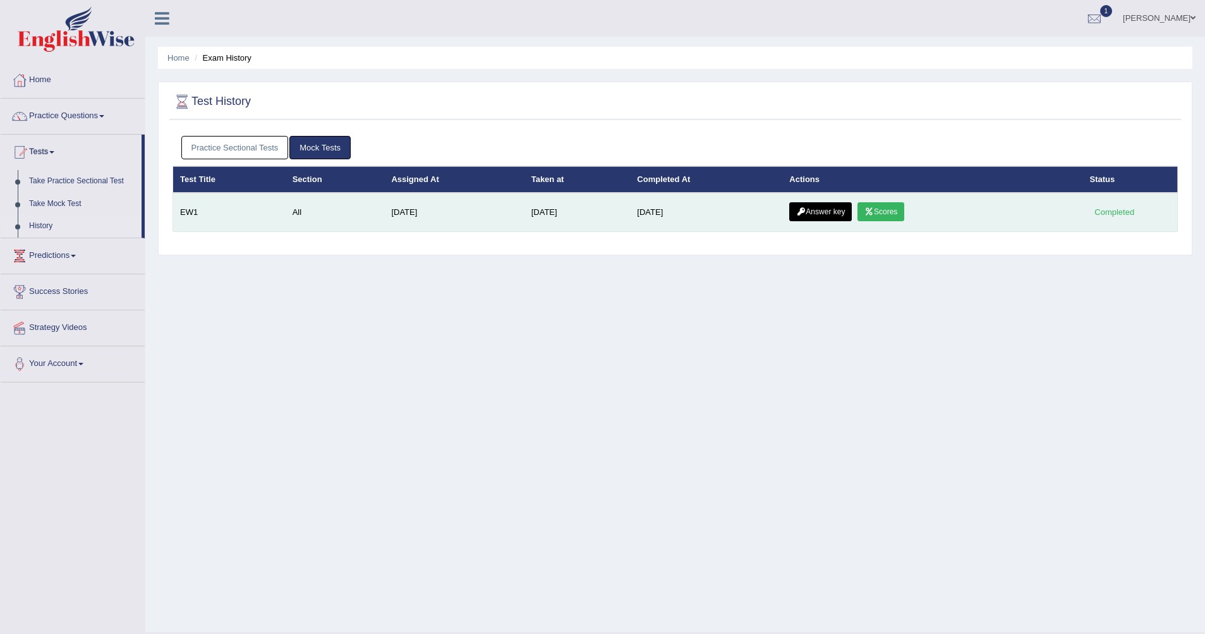
click at [889, 213] on link "Scores" at bounding box center [881, 211] width 47 height 19
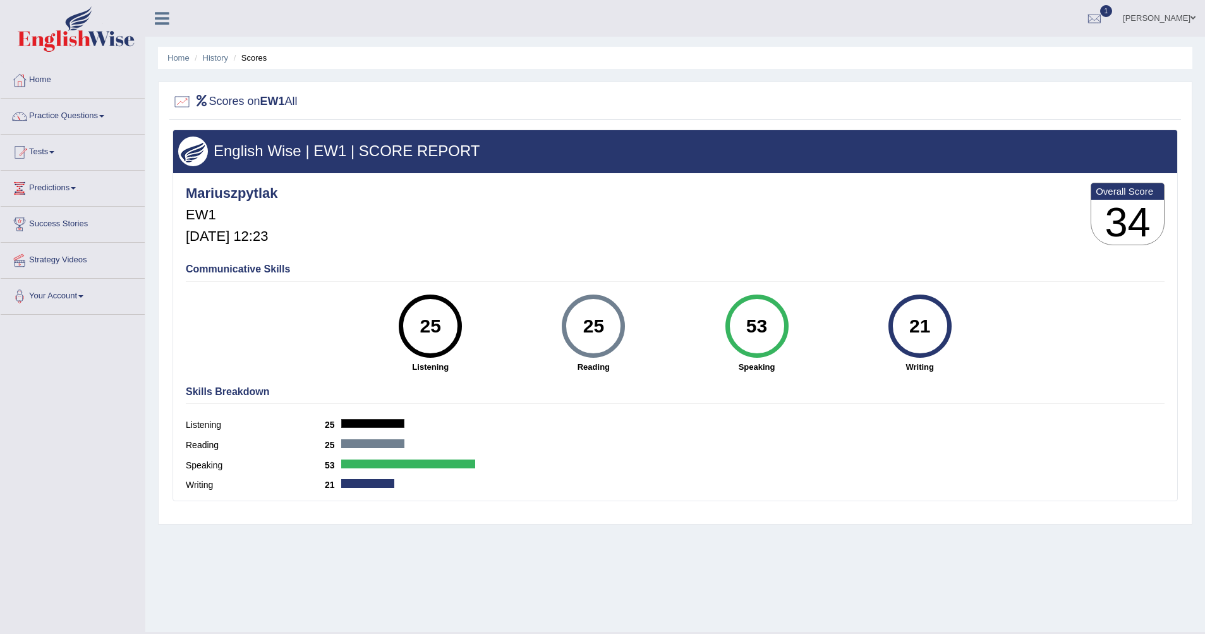
click at [1128, 223] on h3 "34" at bounding box center [1128, 223] width 73 height 46
click at [723, 246] on div "Mariuszpytlak EW1 [DATE] 12:23 Overall Score 34" at bounding box center [675, 217] width 985 height 75
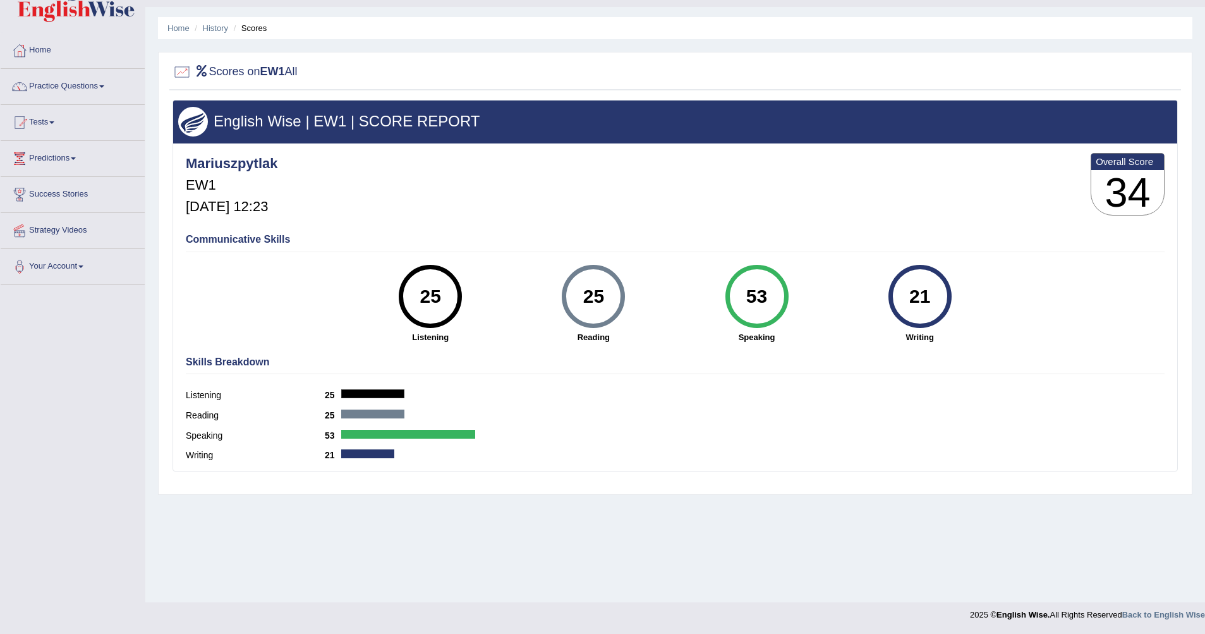
click at [594, 300] on div "25" at bounding box center [594, 296] width 46 height 53
click at [756, 297] on div "53" at bounding box center [757, 296] width 46 height 53
click at [52, 117] on link "Tests" at bounding box center [73, 121] width 144 height 32
click at [54, 196] on link "History" at bounding box center [82, 196] width 118 height 23
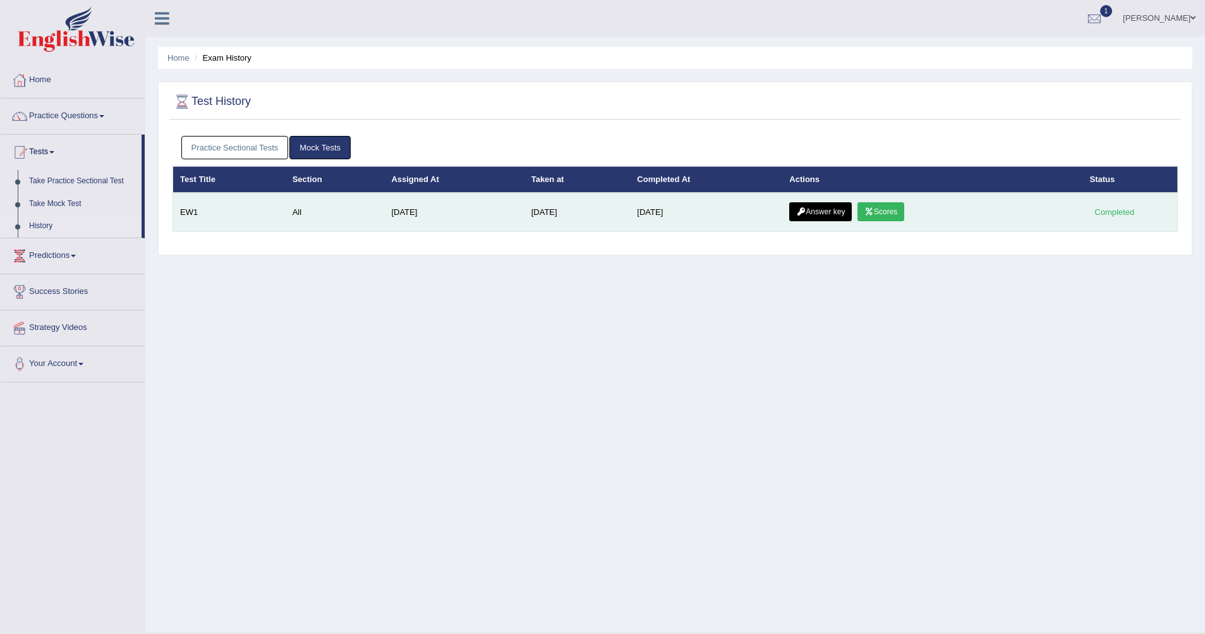
click at [821, 208] on link "Answer key" at bounding box center [820, 211] width 63 height 19
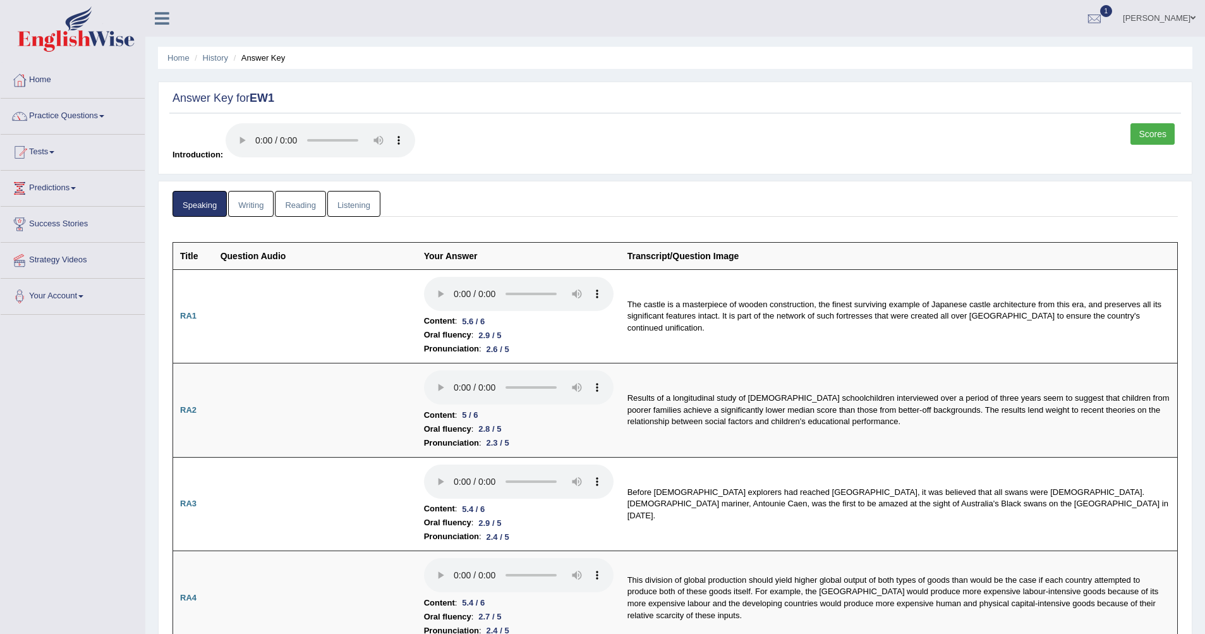
click at [247, 209] on link "Writing" at bounding box center [251, 204] width 46 height 26
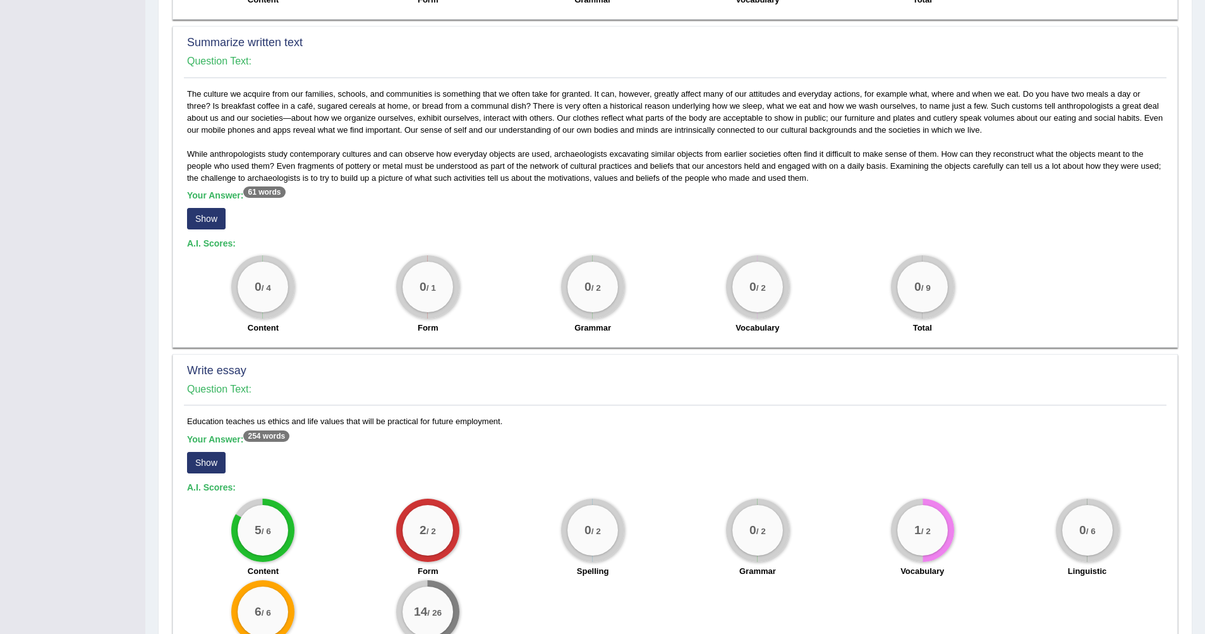
scroll to position [684, 0]
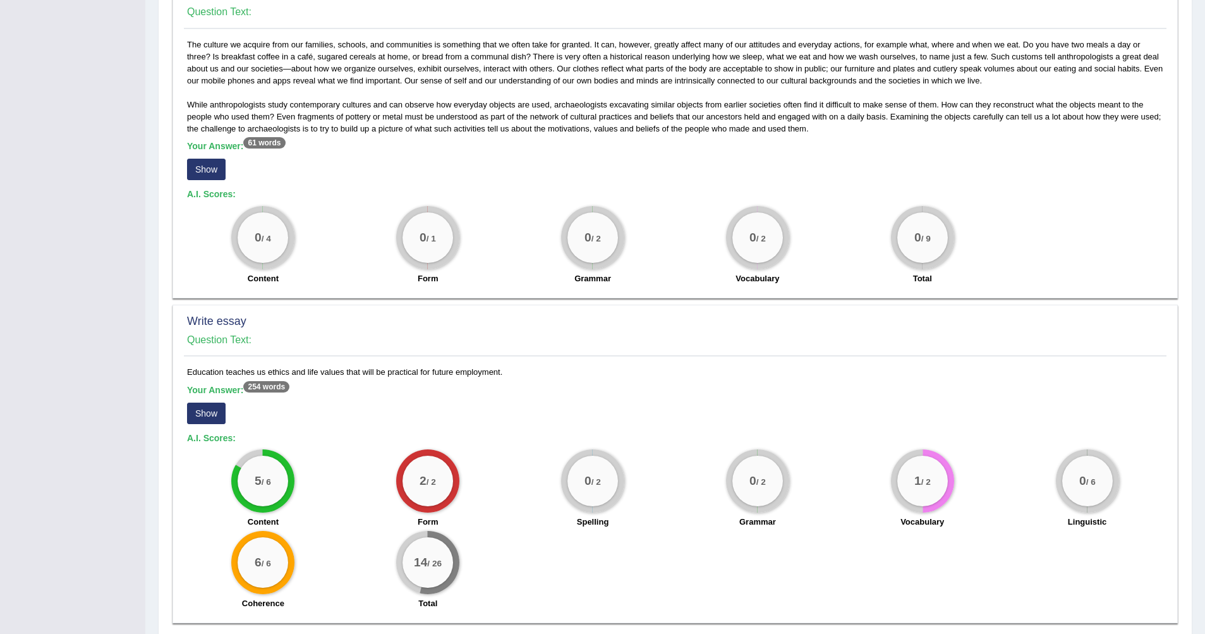
click at [215, 173] on button "Show" at bounding box center [206, 169] width 39 height 21
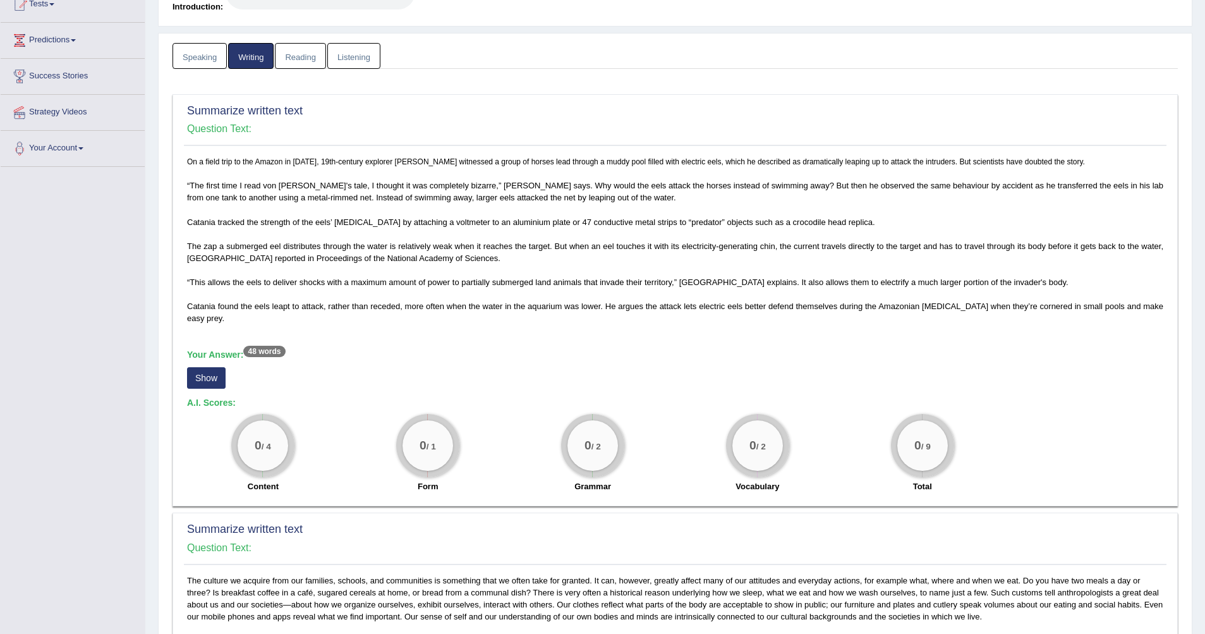
scroll to position [0, 0]
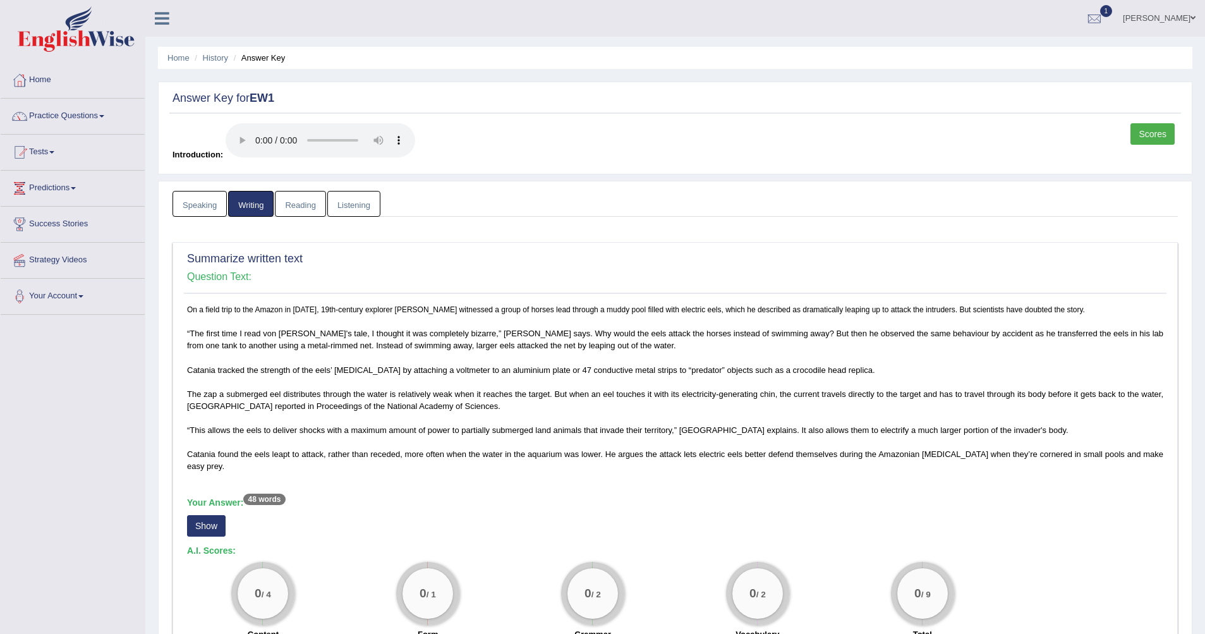
click at [300, 204] on link "Reading" at bounding box center [300, 204] width 51 height 26
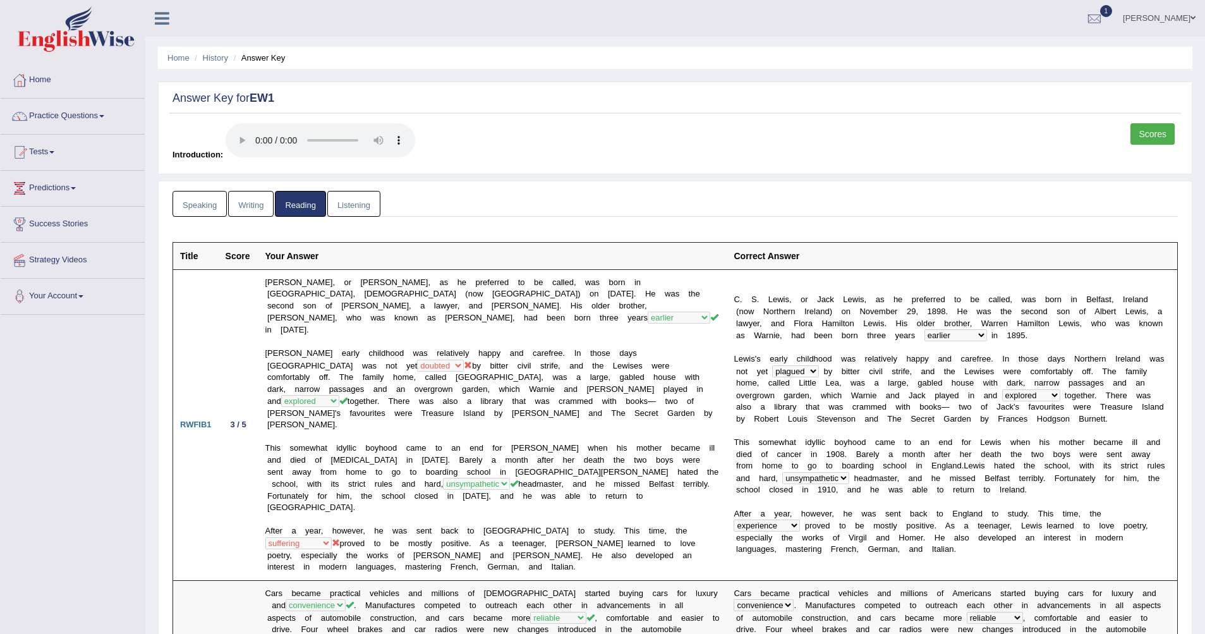
click at [354, 205] on link "Listening" at bounding box center [353, 204] width 53 height 26
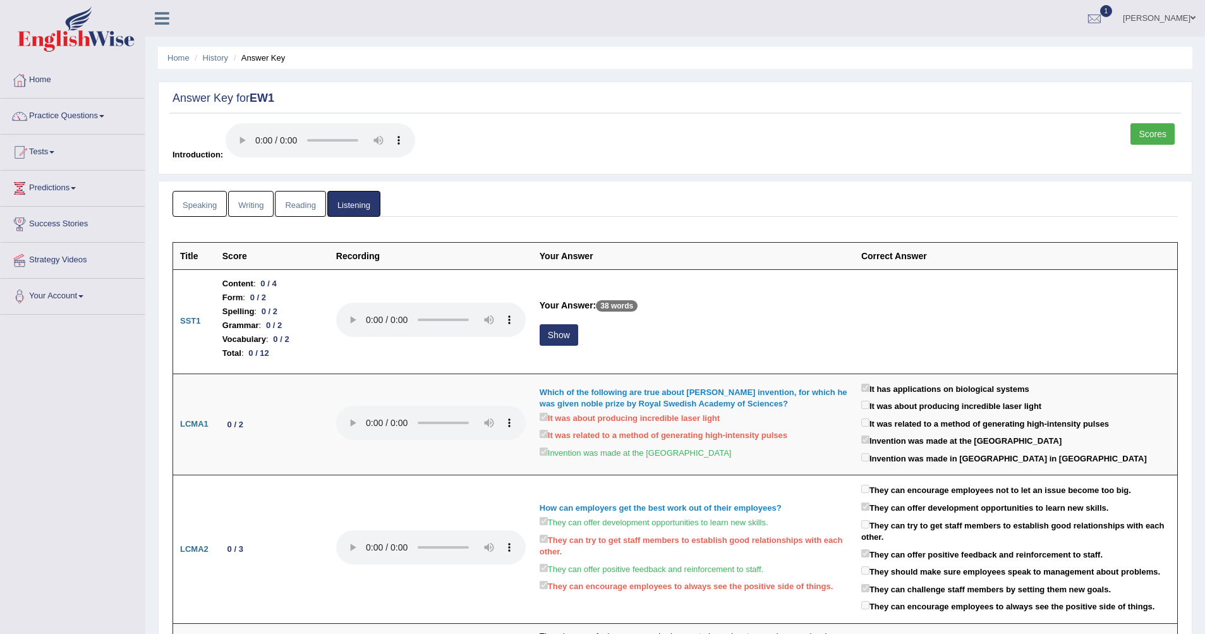
click at [198, 201] on link "Speaking" at bounding box center [200, 204] width 54 height 26
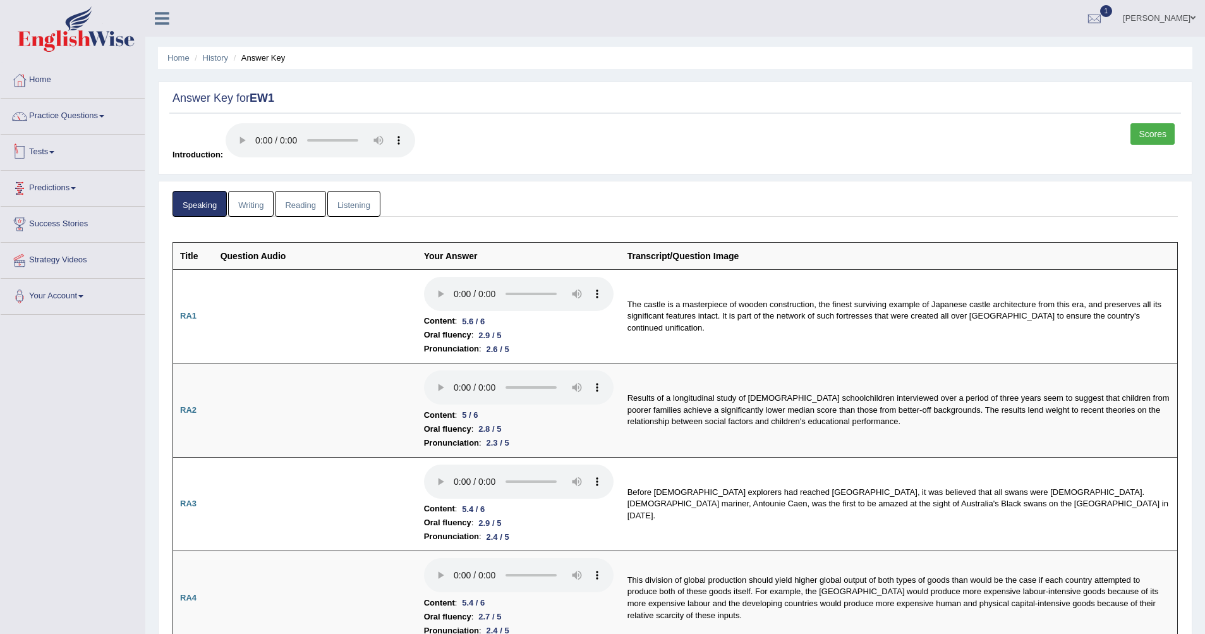
click at [48, 157] on link "Tests" at bounding box center [73, 151] width 144 height 32
click at [34, 228] on link "History" at bounding box center [82, 226] width 118 height 23
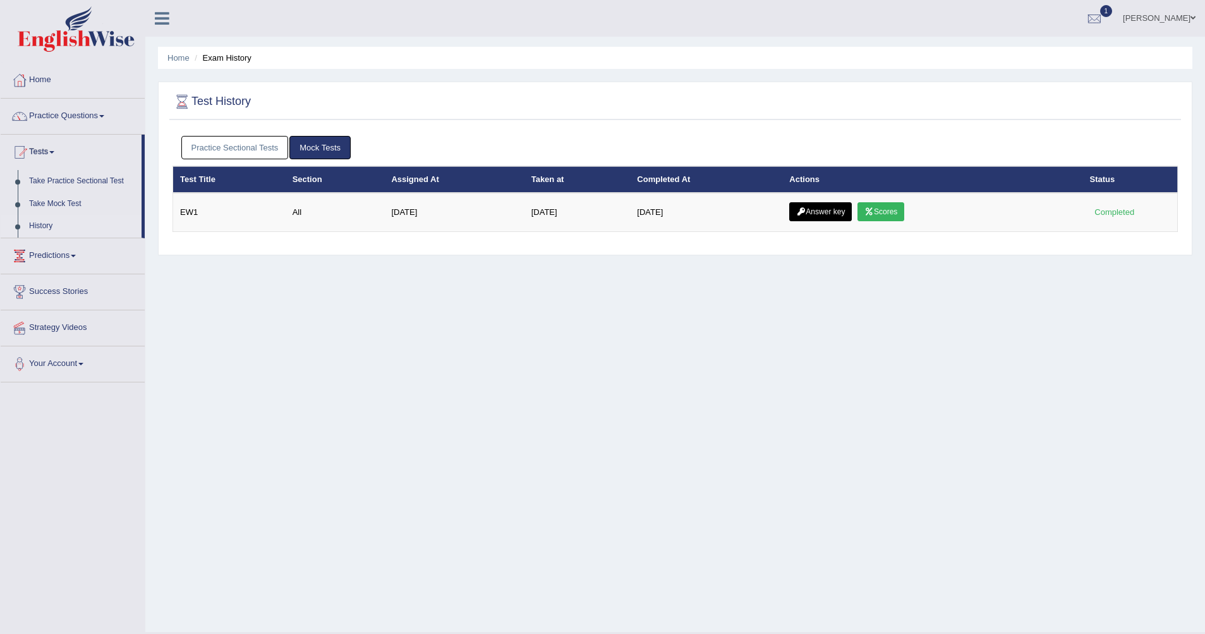
click at [896, 208] on link "Scores" at bounding box center [881, 211] width 47 height 19
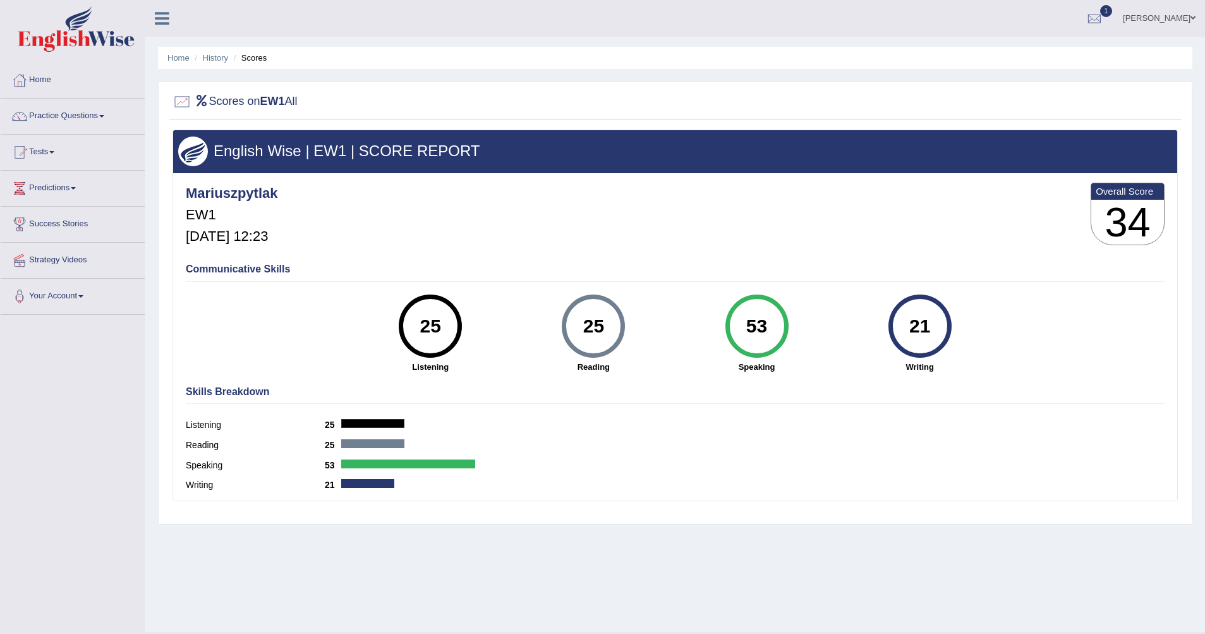
click at [660, 246] on div "Mariuszpytlak EW1 [DATE] 12:23 Overall Score 34" at bounding box center [675, 217] width 985 height 75
